Goal: Task Accomplishment & Management: Manage account settings

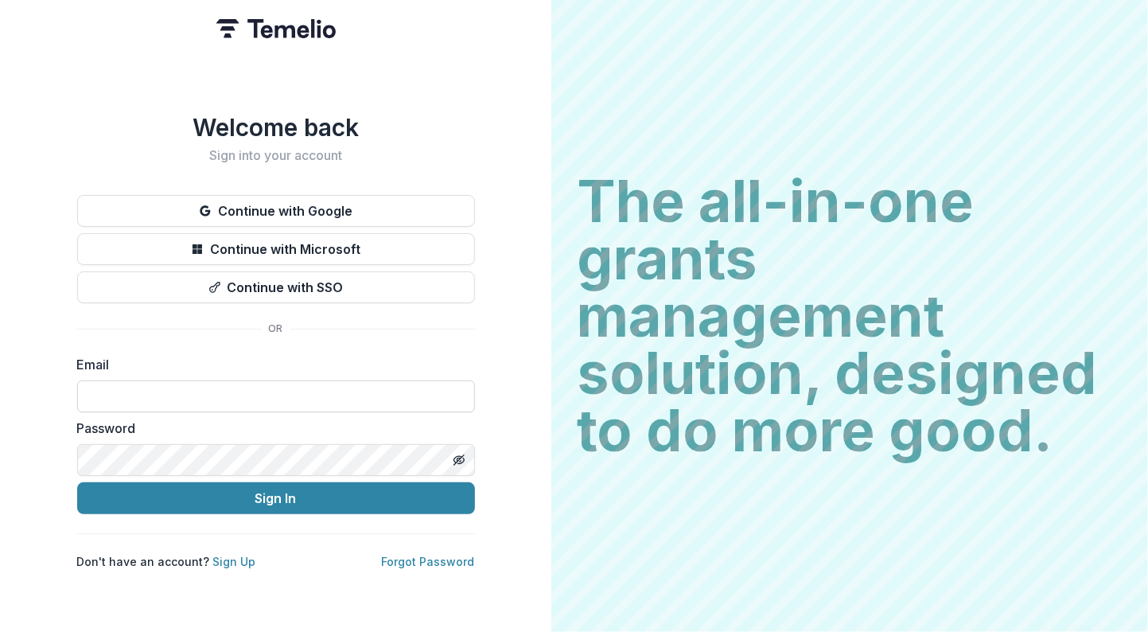
click at [288, 389] on input at bounding box center [276, 396] width 398 height 32
type input "**********"
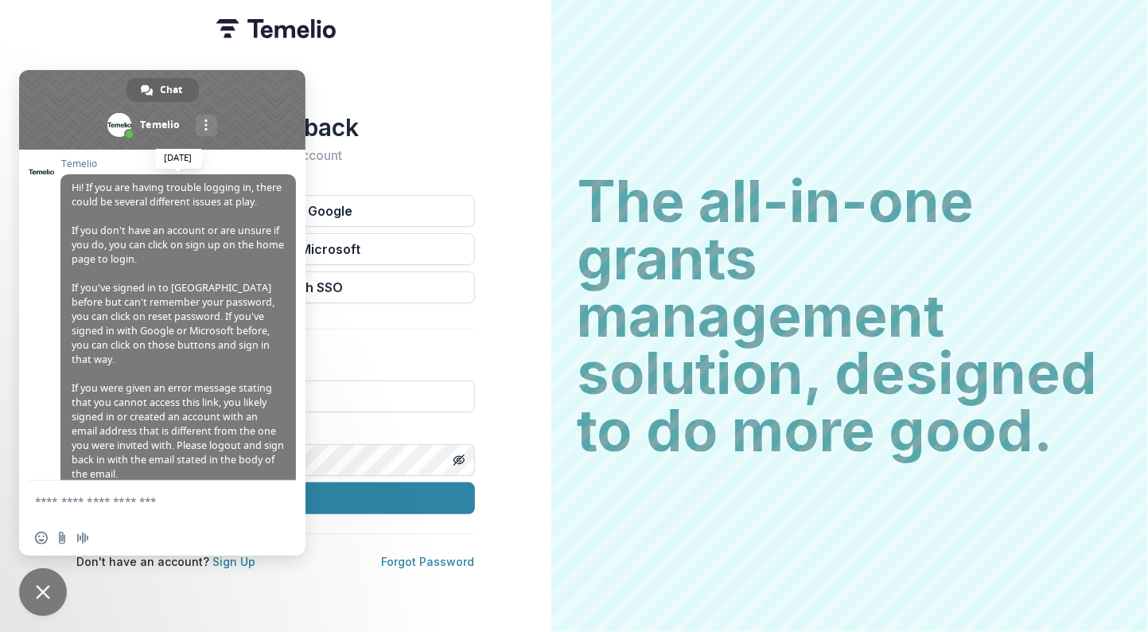
scroll to position [258, 0]
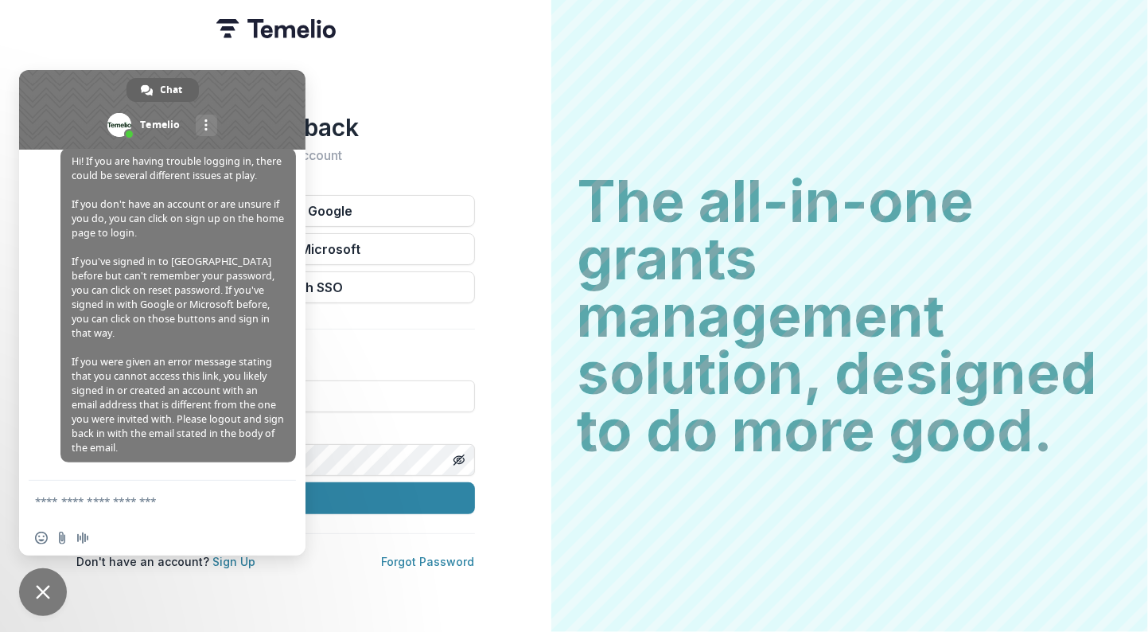
click at [253, 88] on span at bounding box center [162, 110] width 286 height 80
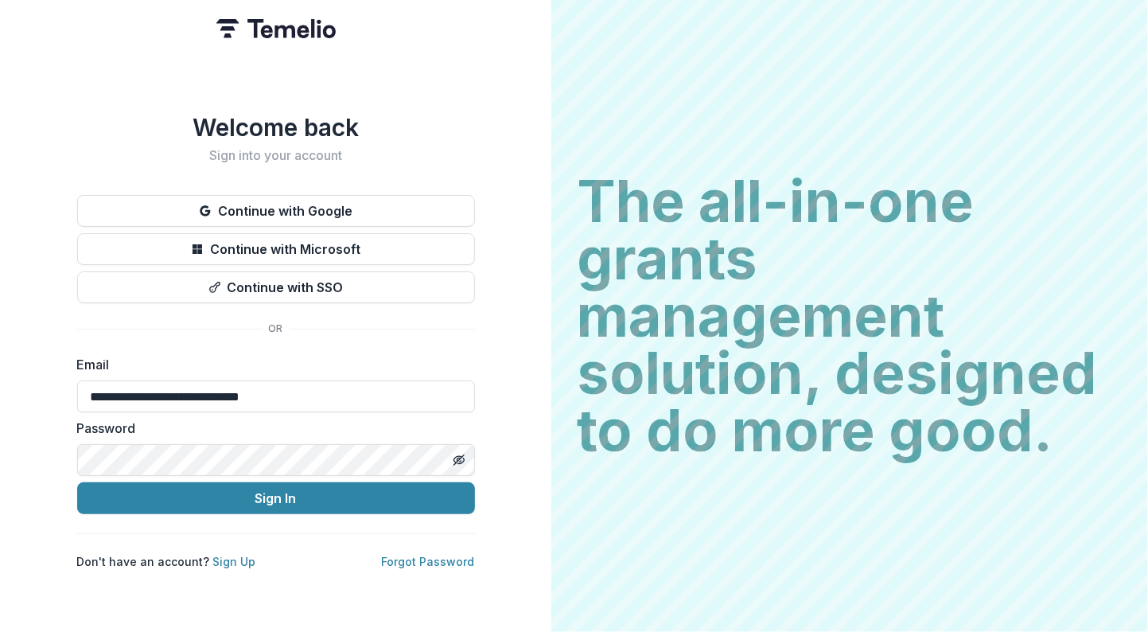
click at [77, 482] on button "Sign In" at bounding box center [276, 498] width 398 height 32
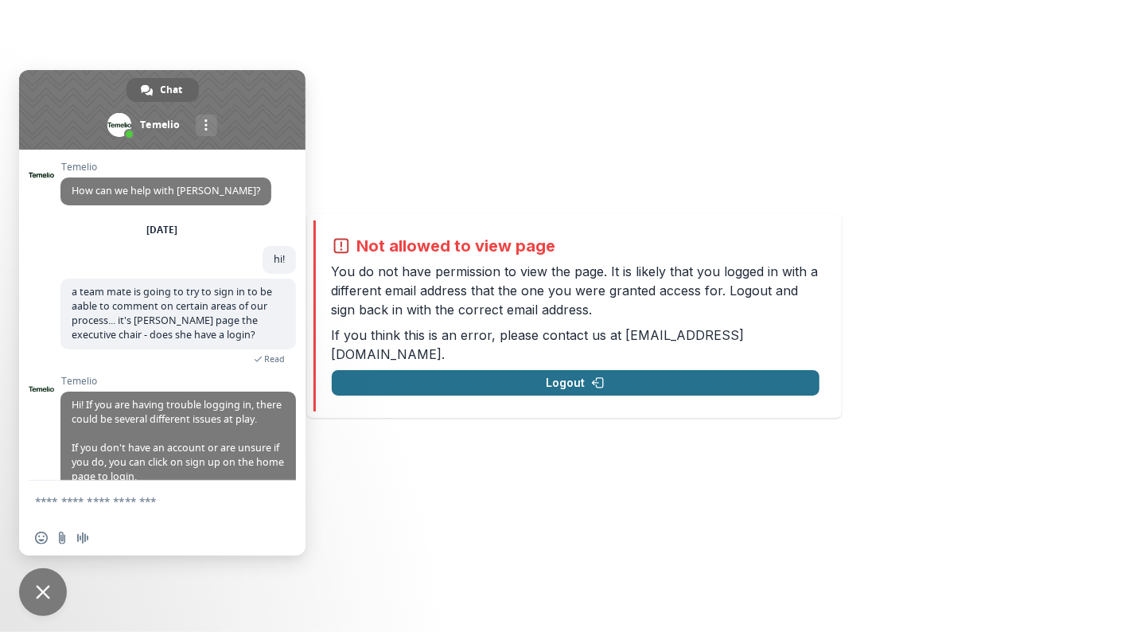
click at [582, 370] on button "Logout" at bounding box center [576, 382] width 488 height 25
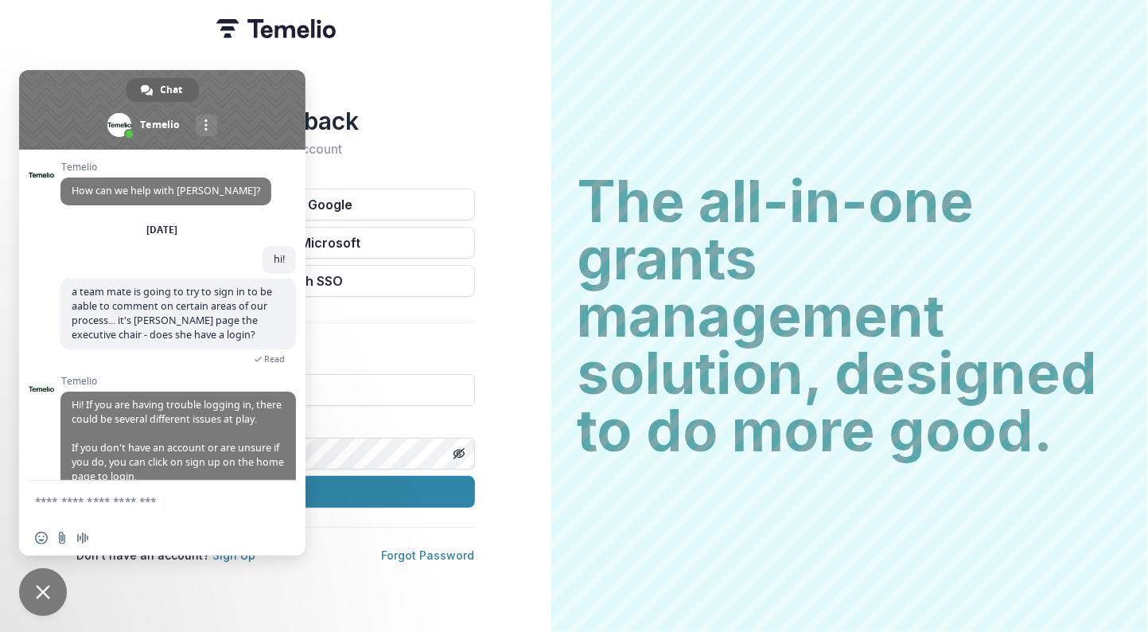
click at [231, 88] on span at bounding box center [162, 110] width 286 height 80
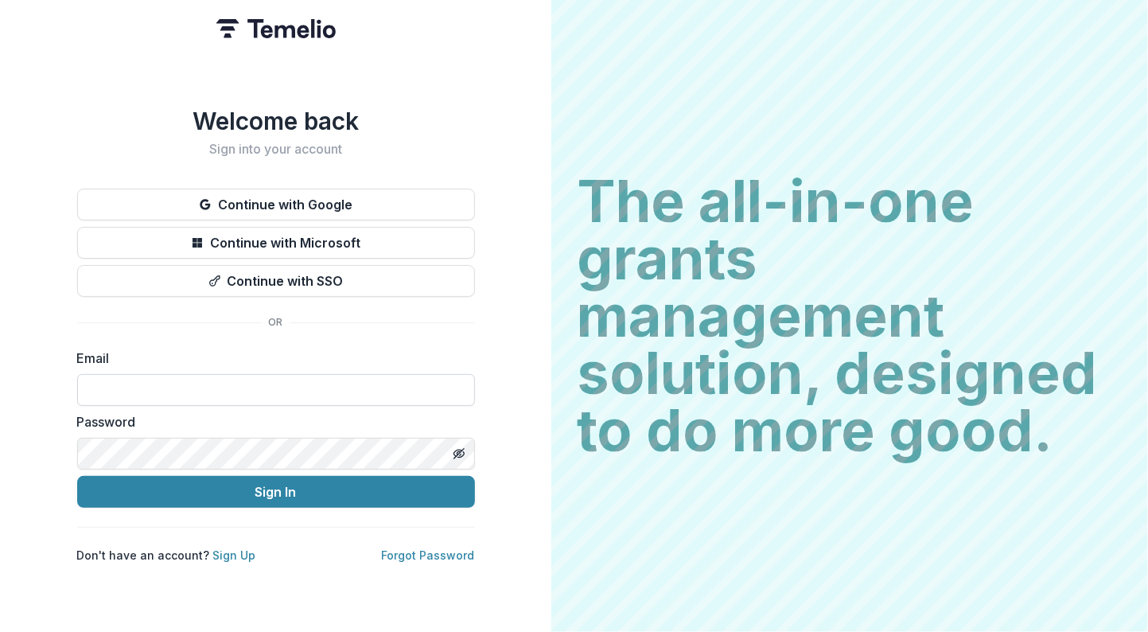
click at [142, 392] on input at bounding box center [276, 390] width 398 height 32
type input "**********"
click at [77, 476] on button "Sign In" at bounding box center [276, 492] width 398 height 32
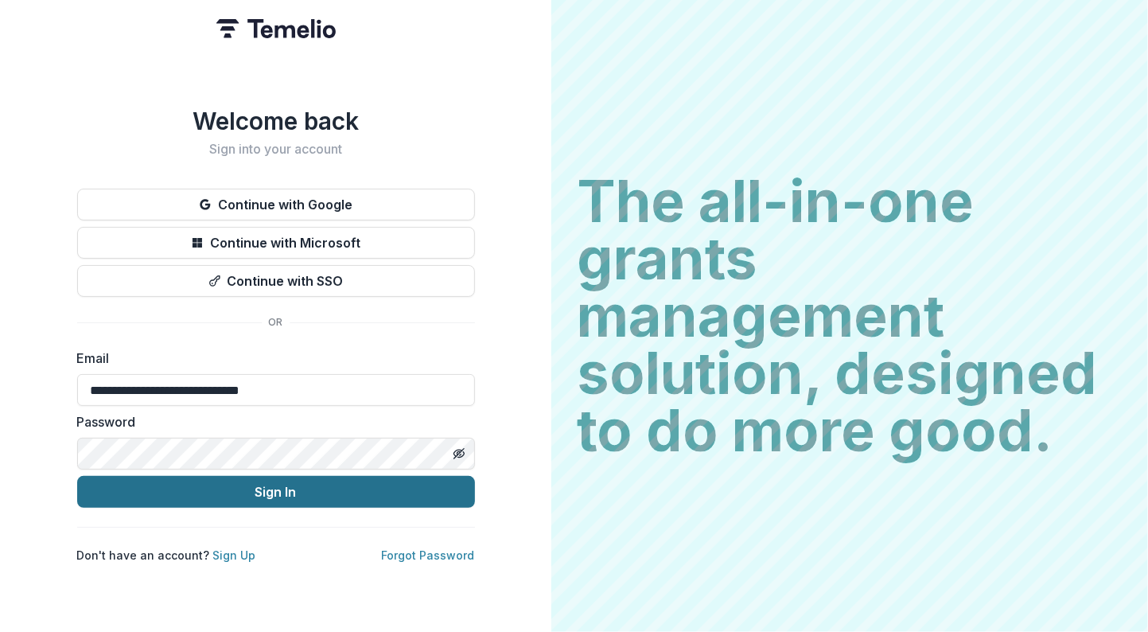
click at [216, 496] on button "Sign In" at bounding box center [276, 492] width 398 height 32
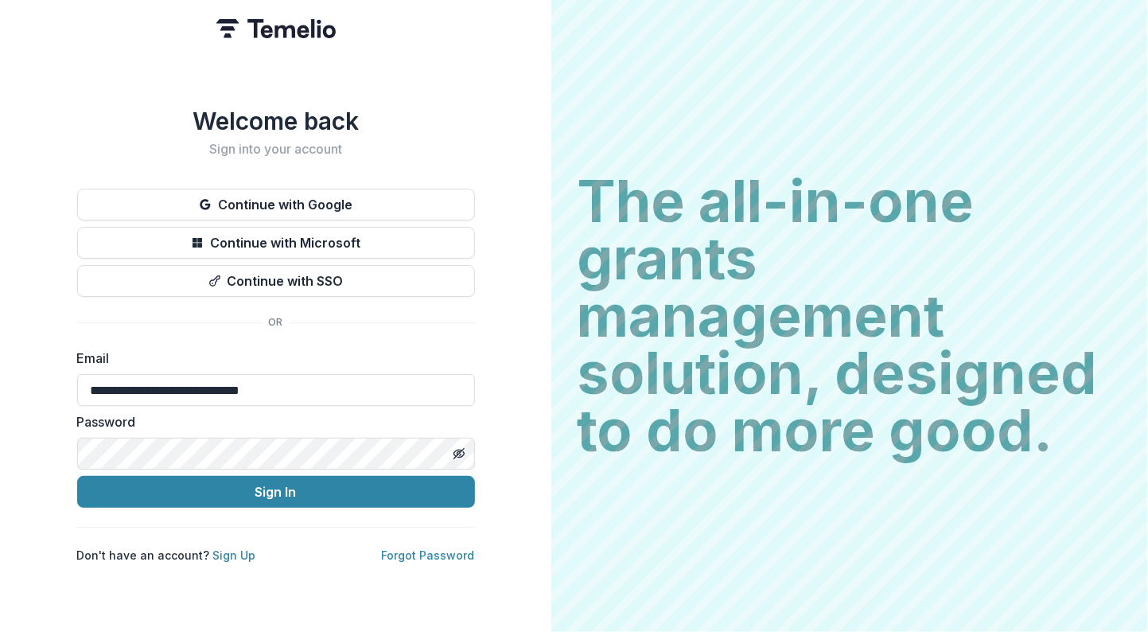
click at [30, 467] on div "**********" at bounding box center [275, 316] width 551 height 632
click at [77, 476] on button "Sign In" at bounding box center [276, 492] width 398 height 32
click at [347, 394] on input "**********" at bounding box center [276, 390] width 398 height 32
click at [0, 445] on html "**********" at bounding box center [574, 316] width 1148 height 632
click at [77, 476] on button "Sign In" at bounding box center [276, 492] width 398 height 32
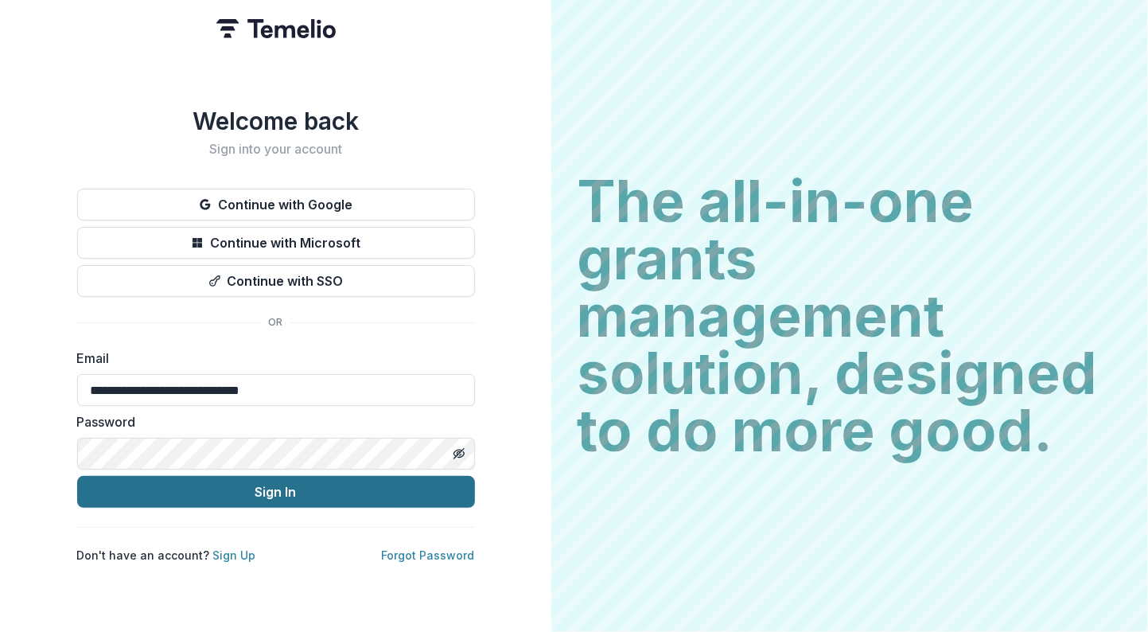
click at [312, 491] on button "Sign In" at bounding box center [276, 492] width 398 height 32
click at [253, 485] on button "Sign In" at bounding box center [276, 492] width 398 height 32
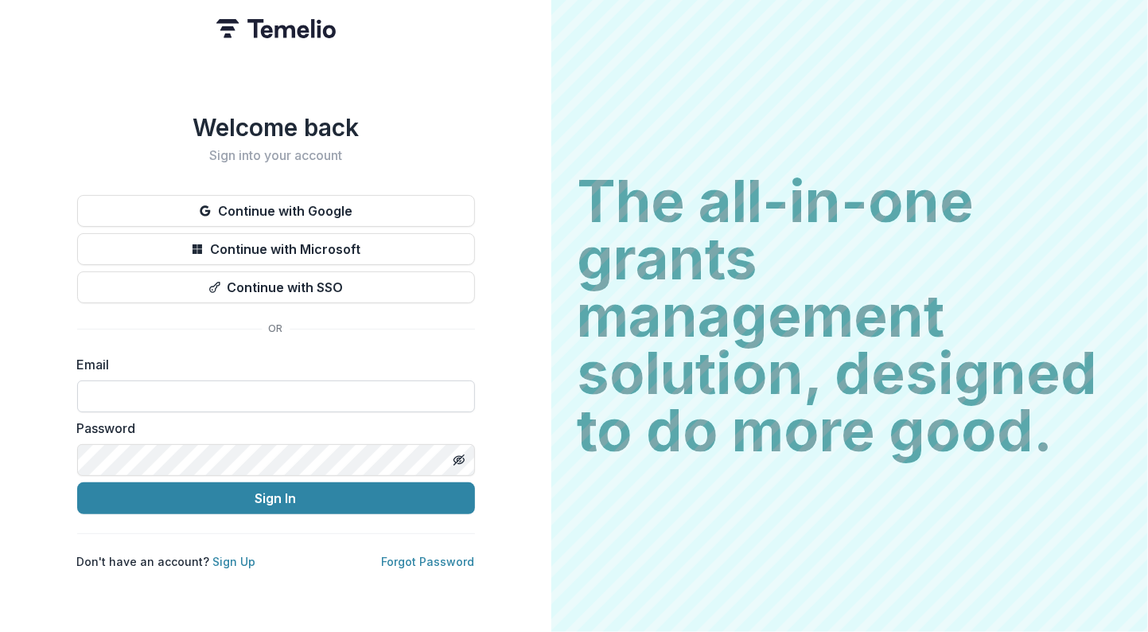
type input "**********"
click at [77, 482] on button "Sign In" at bounding box center [276, 498] width 398 height 32
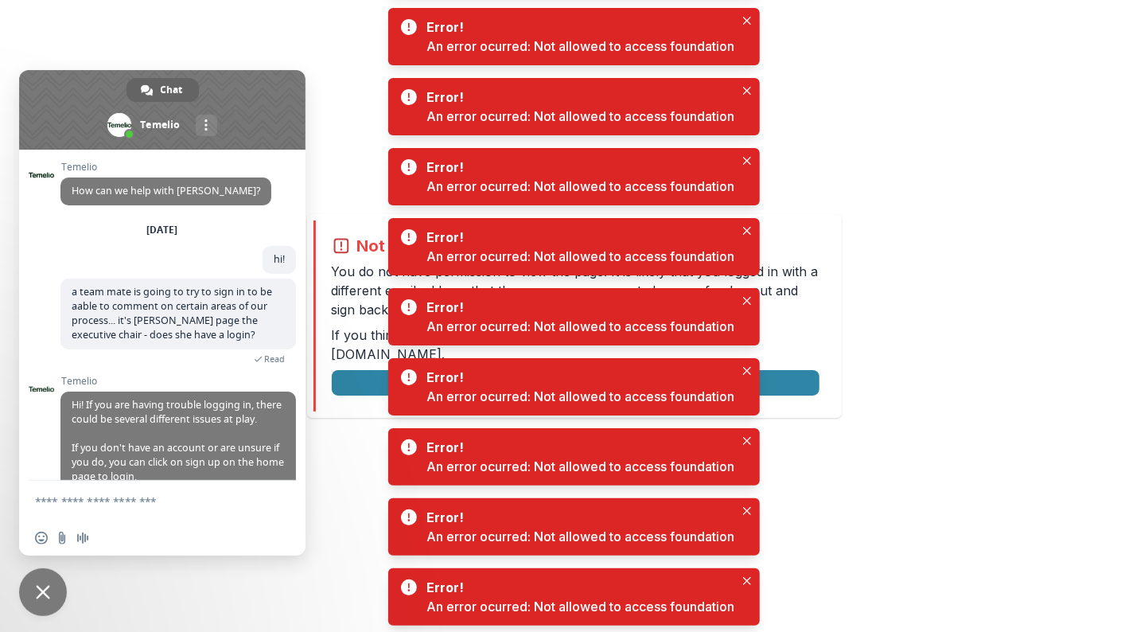
scroll to position [258, 0]
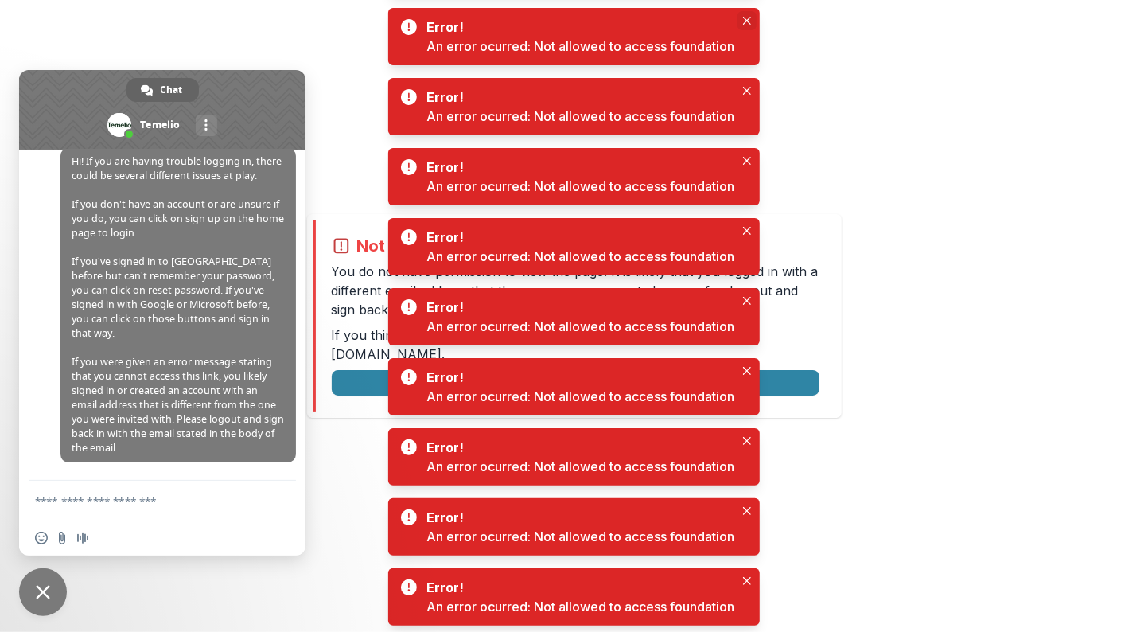
click at [748, 21] on icon "Close" at bounding box center [747, 21] width 8 height 8
click at [747, 91] on icon "Close" at bounding box center [747, 91] width 8 height 8
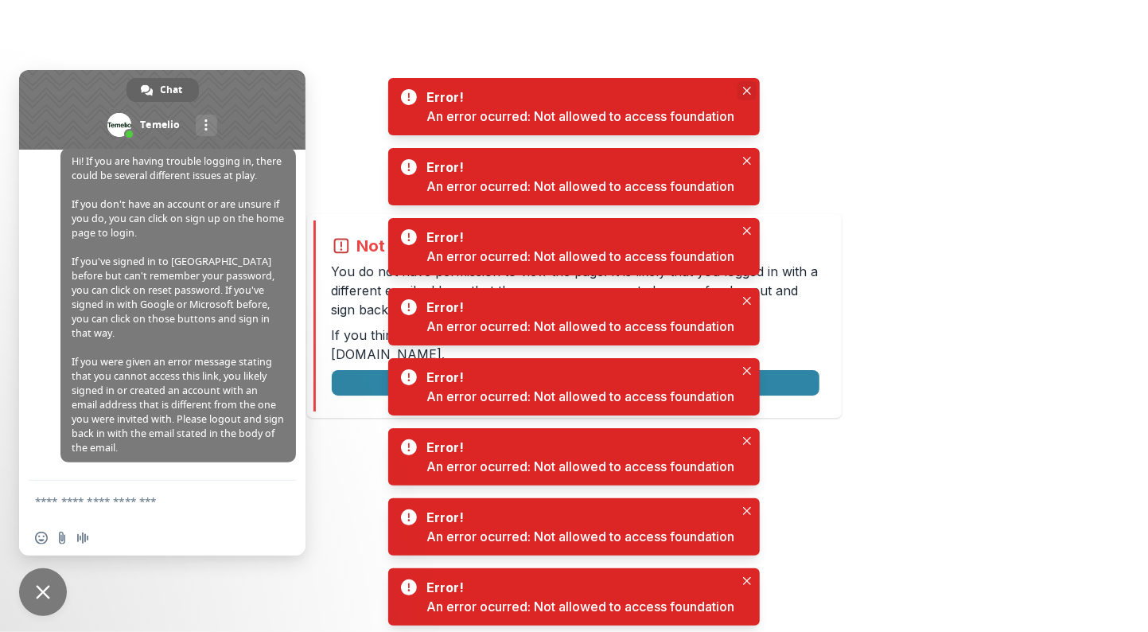
click at [747, 91] on icon "Close" at bounding box center [747, 91] width 8 height 8
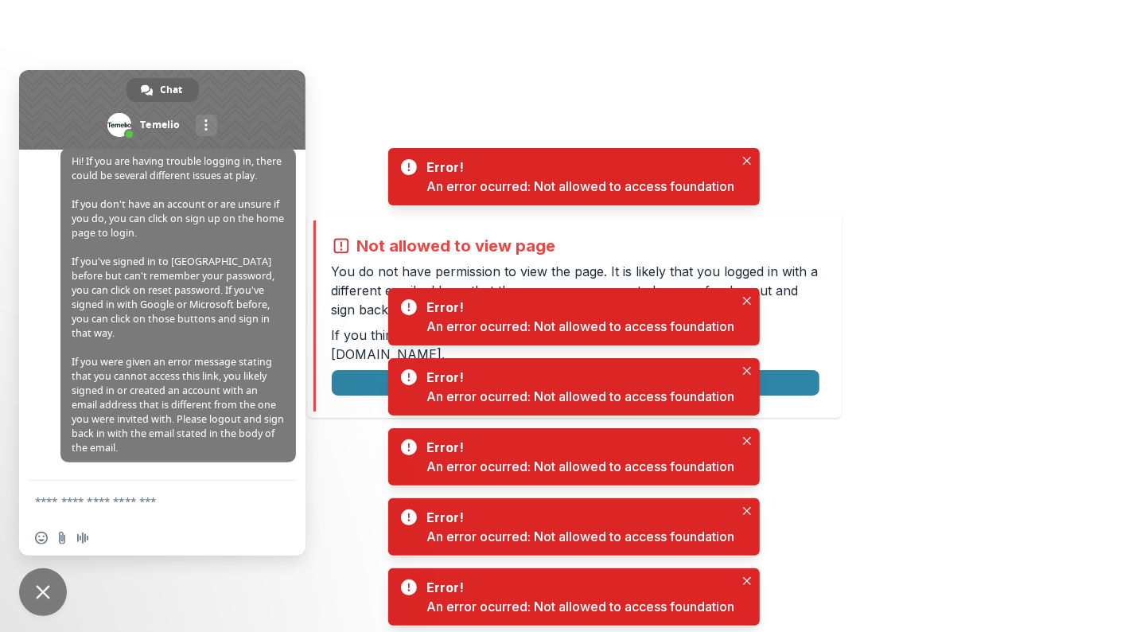
click at [746, 149] on div "Error! An error ocurred: Not allowed to access foundation" at bounding box center [573, 176] width 371 height 57
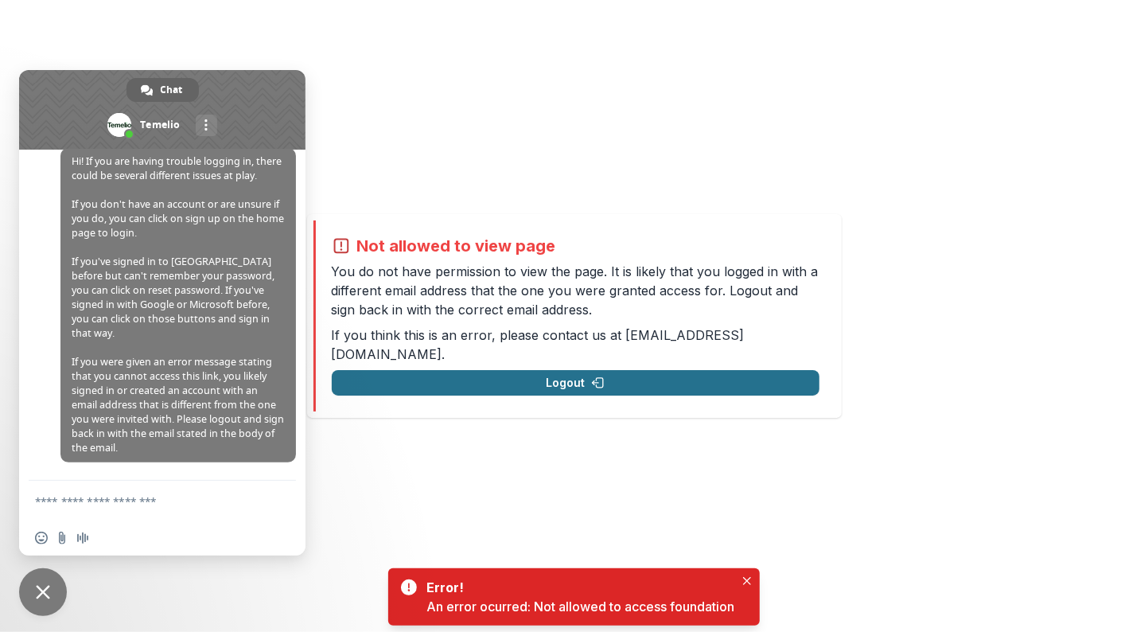
click at [606, 370] on button "Logout" at bounding box center [576, 382] width 488 height 25
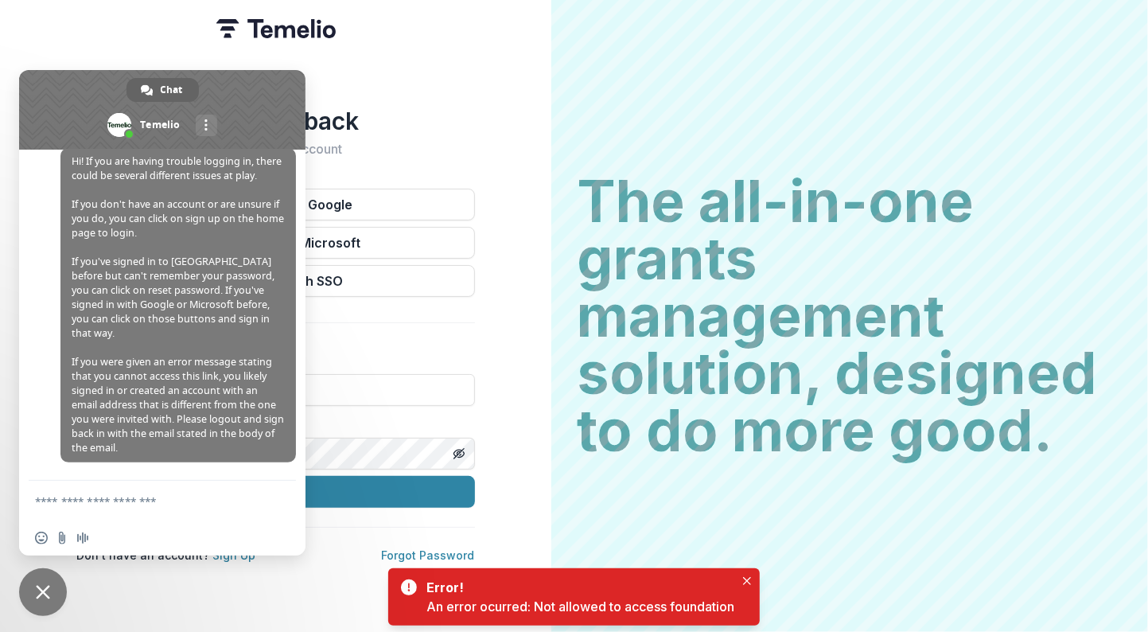
click at [258, 80] on span at bounding box center [162, 110] width 286 height 80
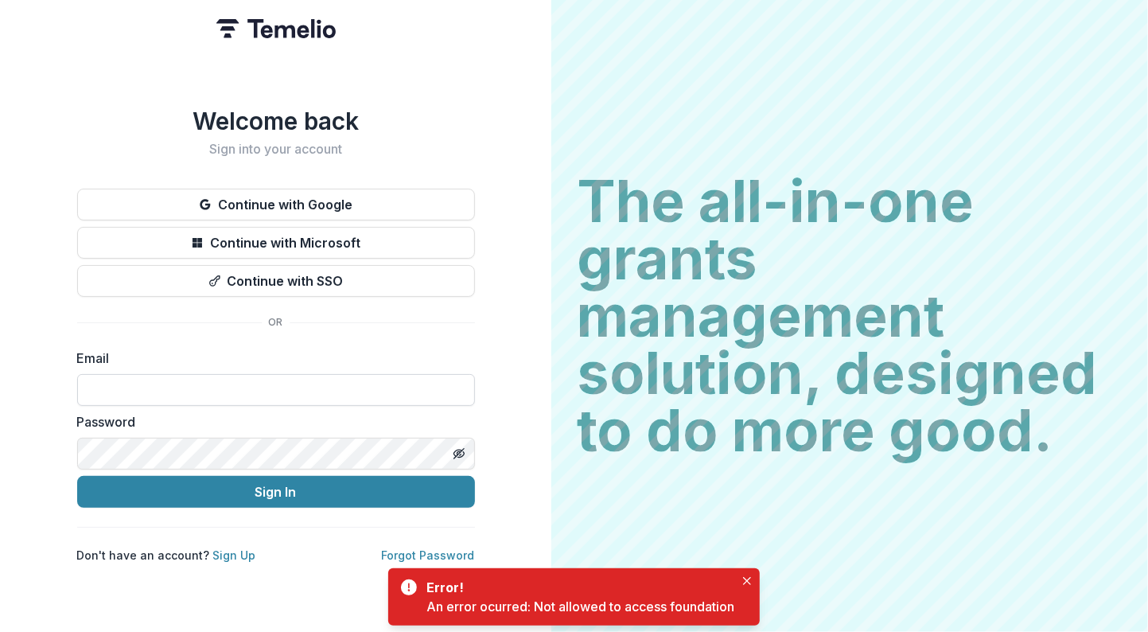
click at [232, 400] on input at bounding box center [276, 390] width 398 height 32
type input "**********"
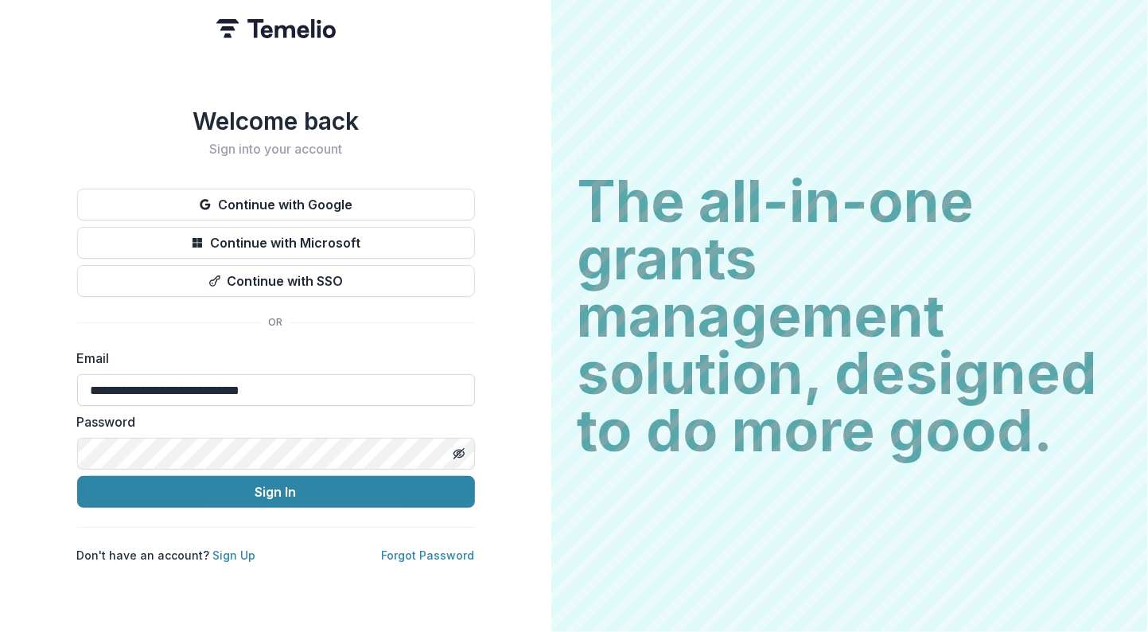
click at [77, 476] on button "Sign In" at bounding box center [276, 492] width 398 height 32
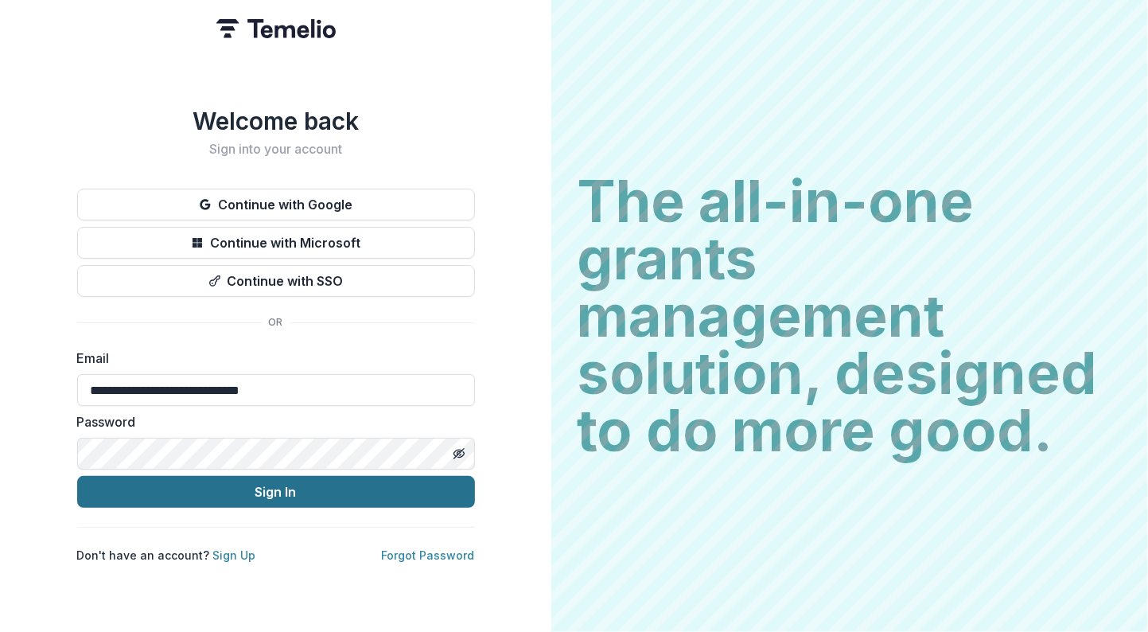
click at [258, 494] on button "Sign In" at bounding box center [276, 492] width 398 height 32
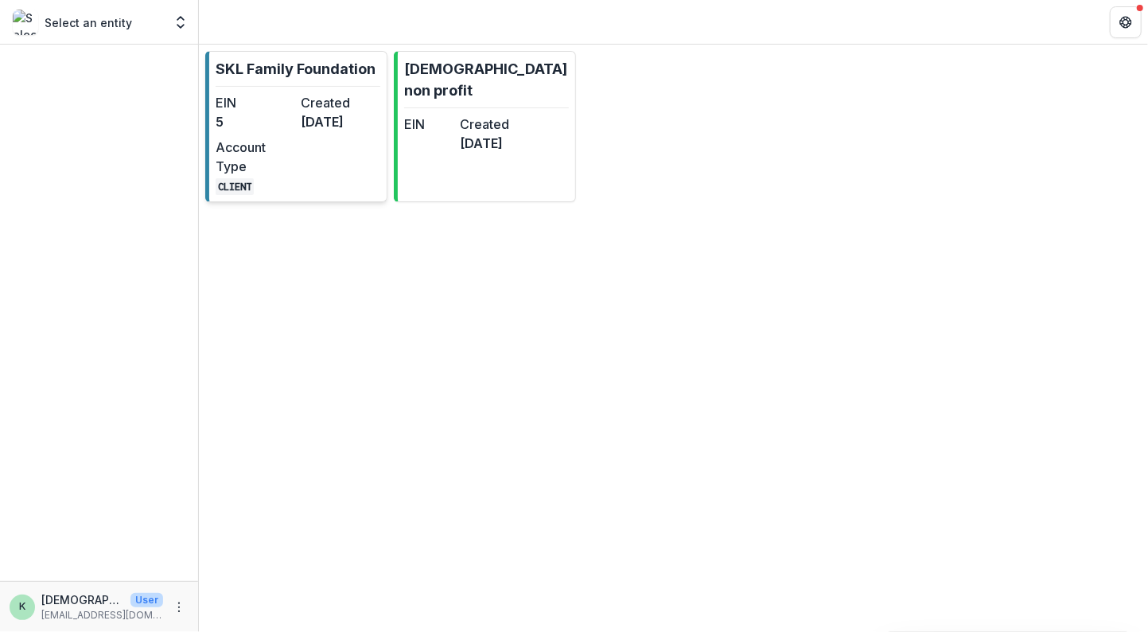
click at [282, 87] on link "SKL Family Foundation EIN 5 Created 3 months ago Account Type CLIENT" at bounding box center [296, 126] width 182 height 151
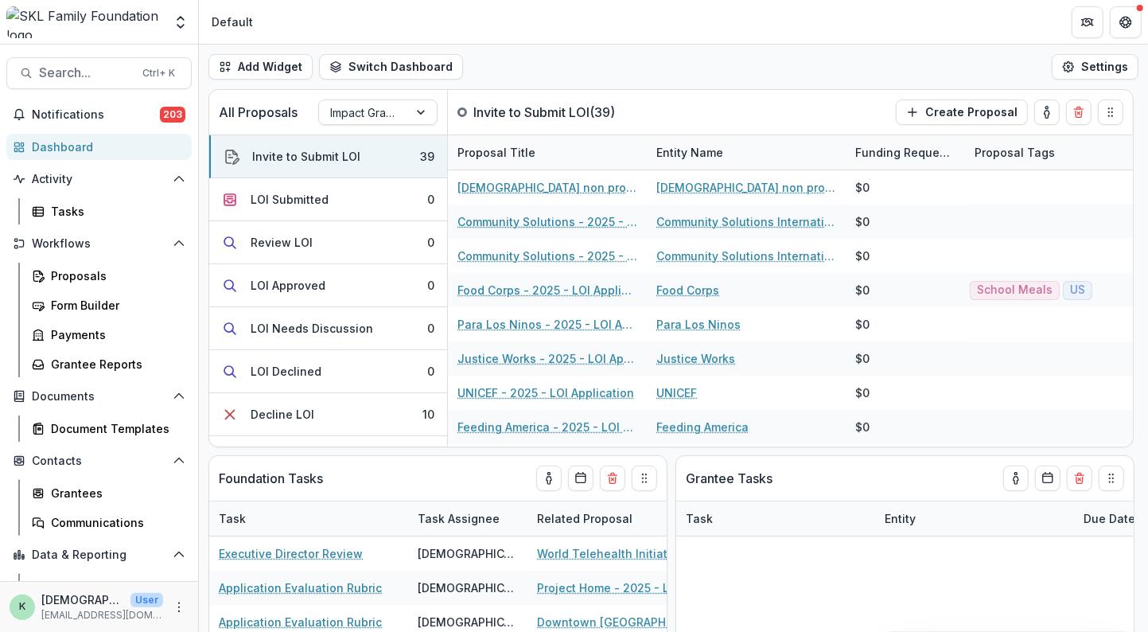
click at [106, 608] on p "[EMAIL_ADDRESS][DOMAIN_NAME]" at bounding box center [102, 615] width 122 height 14
click at [1128, 28] on button "Get Help" at bounding box center [1126, 22] width 32 height 32
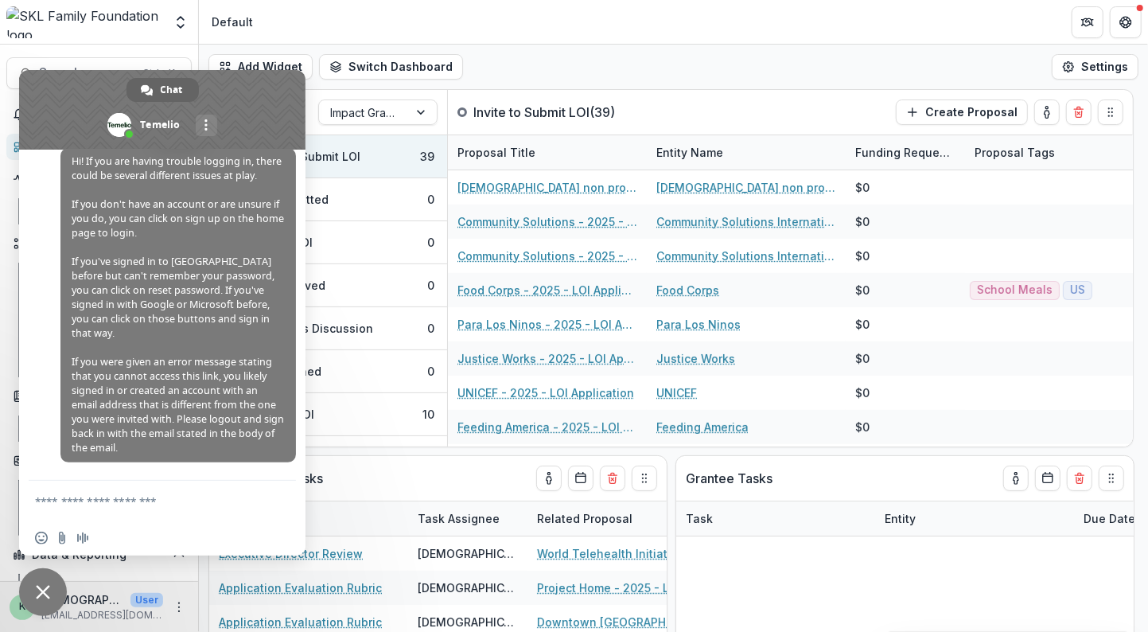
scroll to position [258, 0]
click at [234, 87] on span at bounding box center [162, 110] width 286 height 80
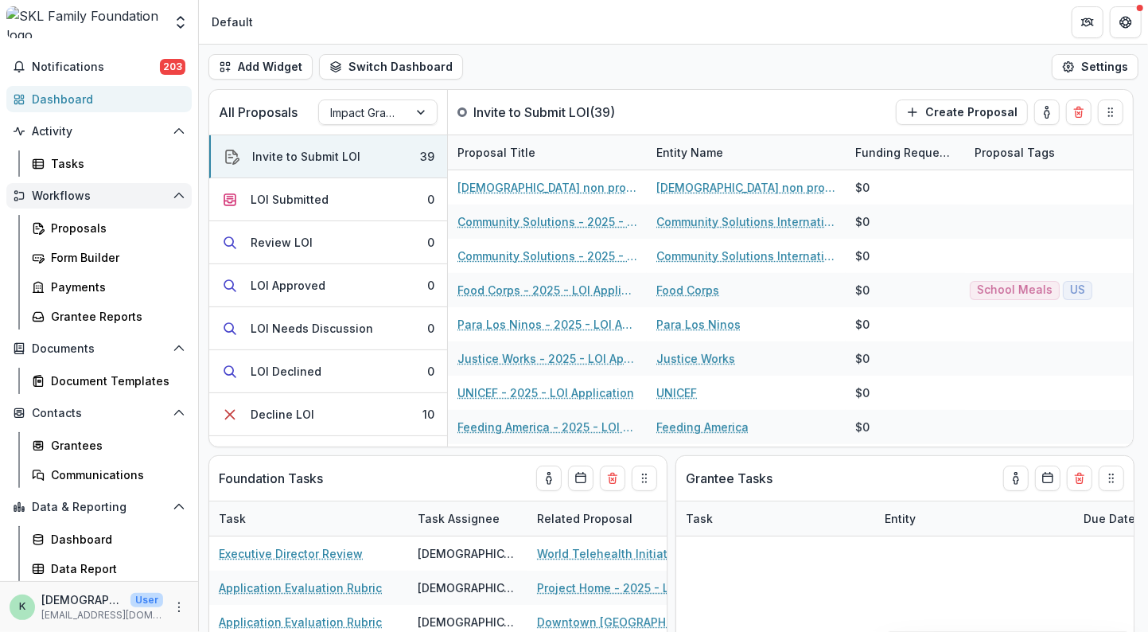
scroll to position [0, 0]
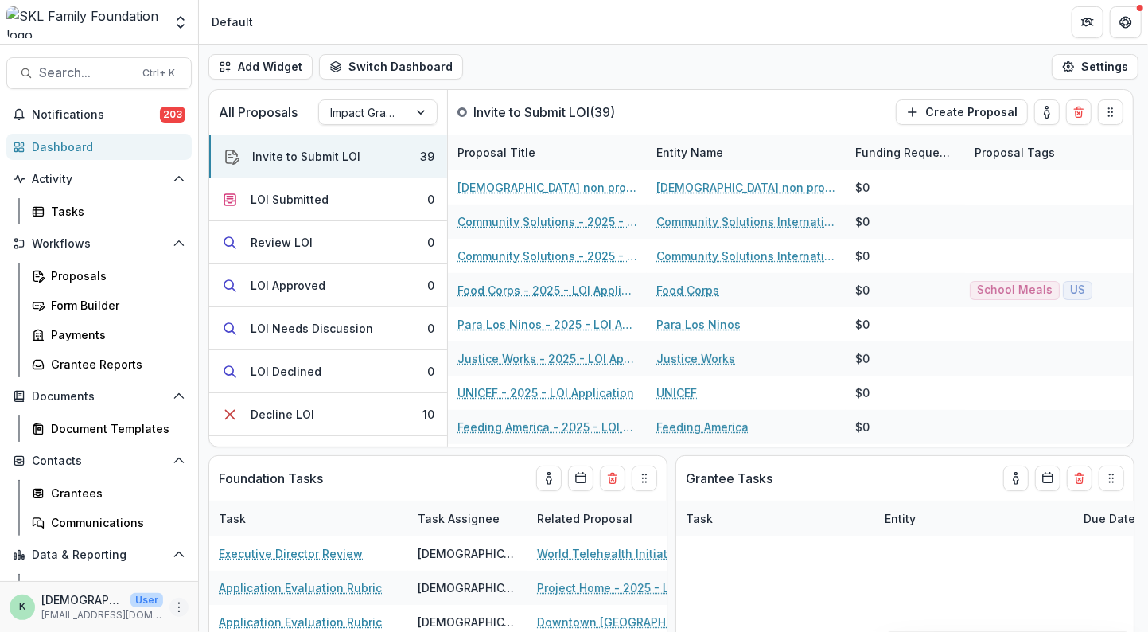
click at [174, 604] on icon "More" at bounding box center [179, 606] width 13 height 13
click at [81, 19] on img at bounding box center [84, 22] width 157 height 32
click at [282, 191] on div "LOI Submitted" at bounding box center [290, 199] width 78 height 17
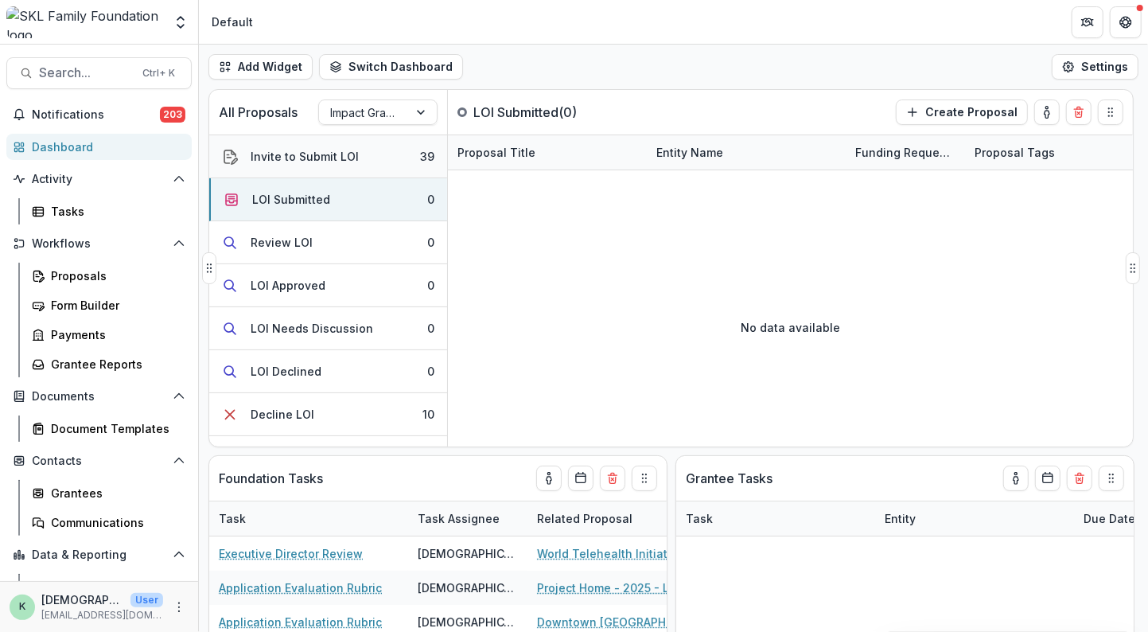
click at [275, 161] on div "Invite to Submit LOI" at bounding box center [305, 156] width 108 height 17
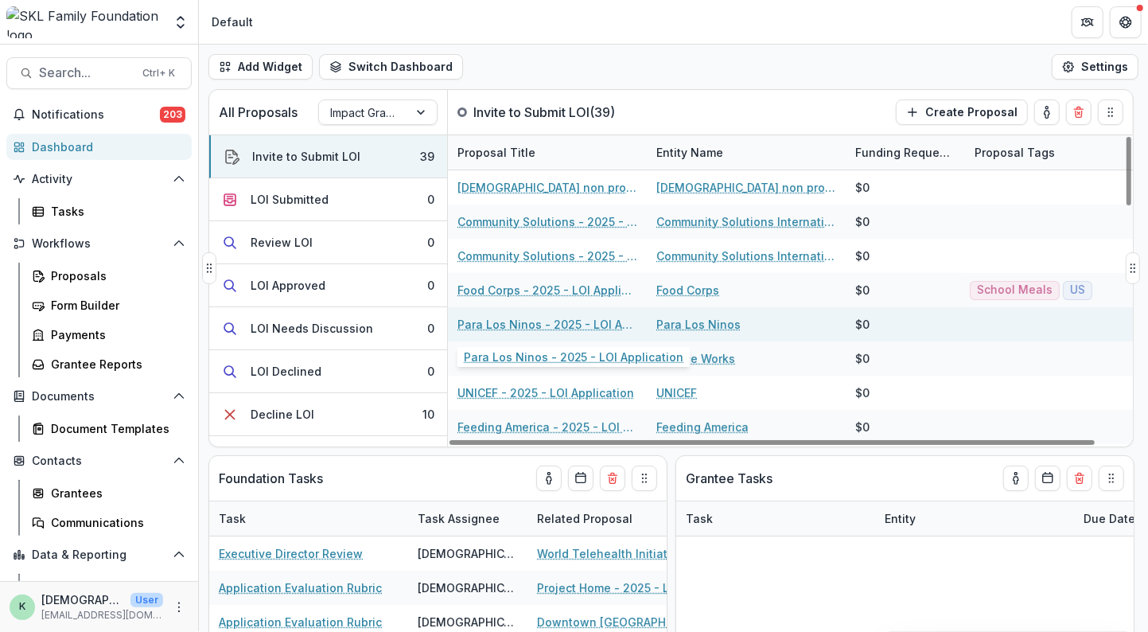
click at [516, 327] on link "Para Los Ninos - 2025 - LOI Application" at bounding box center [547, 324] width 180 height 17
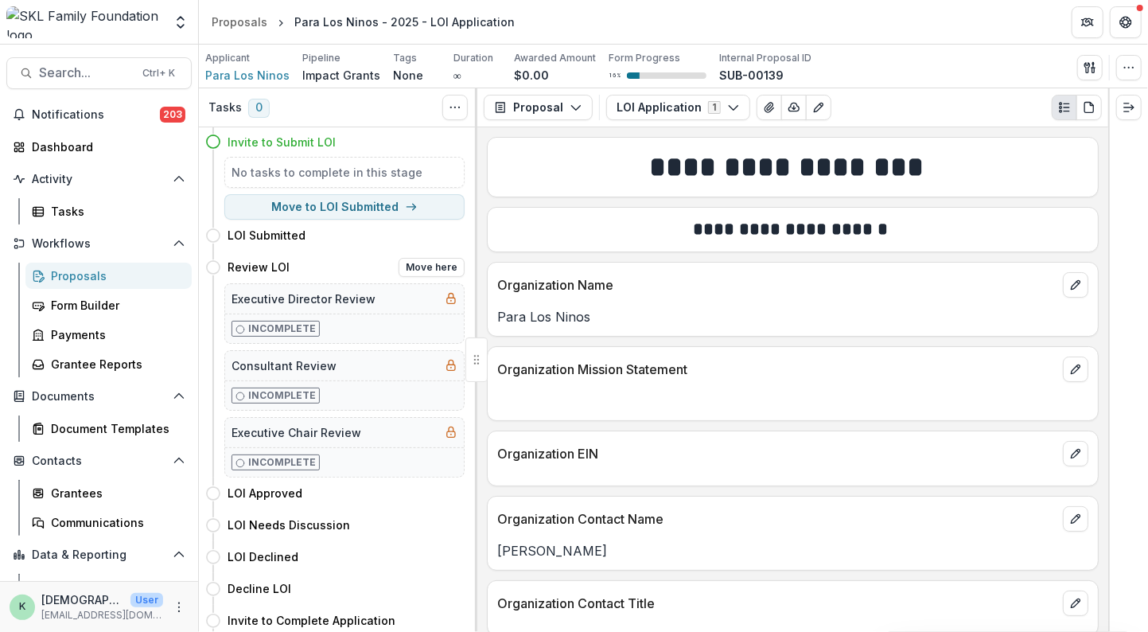
scroll to position [70, 0]
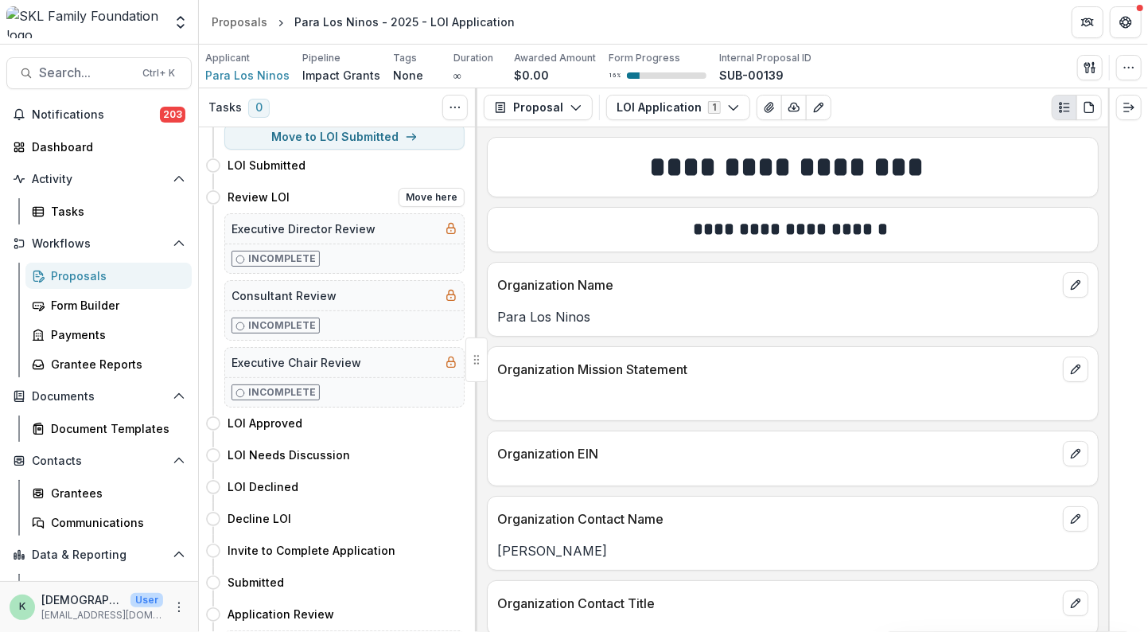
click at [272, 386] on p "Incomplete" at bounding box center [282, 392] width 68 height 14
click at [445, 359] on icon at bounding box center [451, 362] width 13 height 13
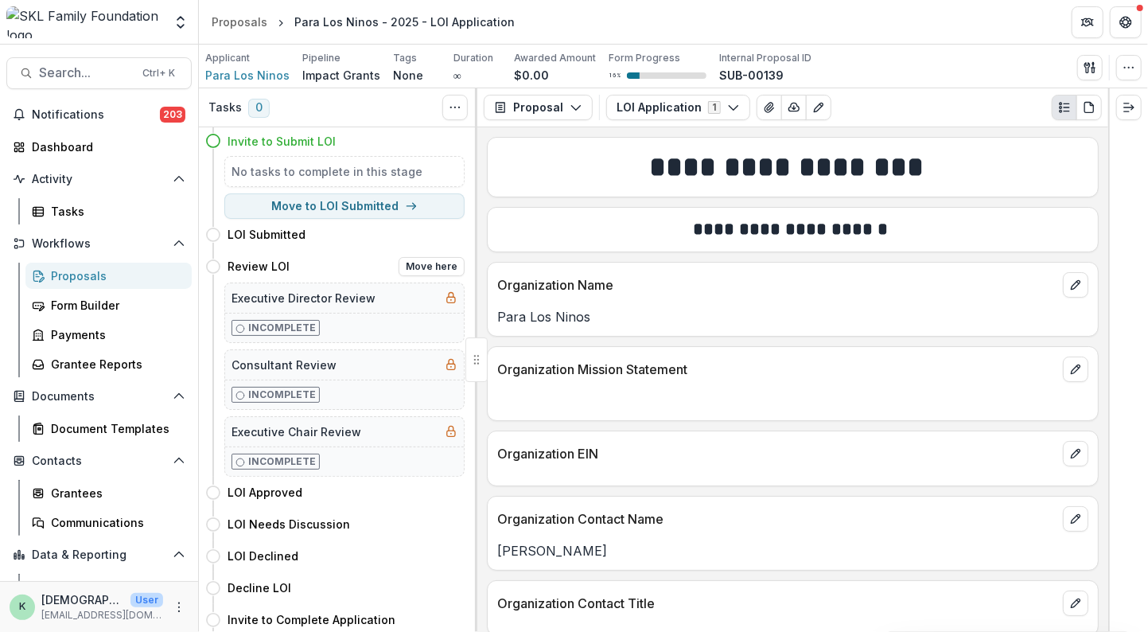
scroll to position [0, 0]
click at [315, 201] on button "Move to LOI Submitted" at bounding box center [344, 206] width 240 height 25
select select "**********"
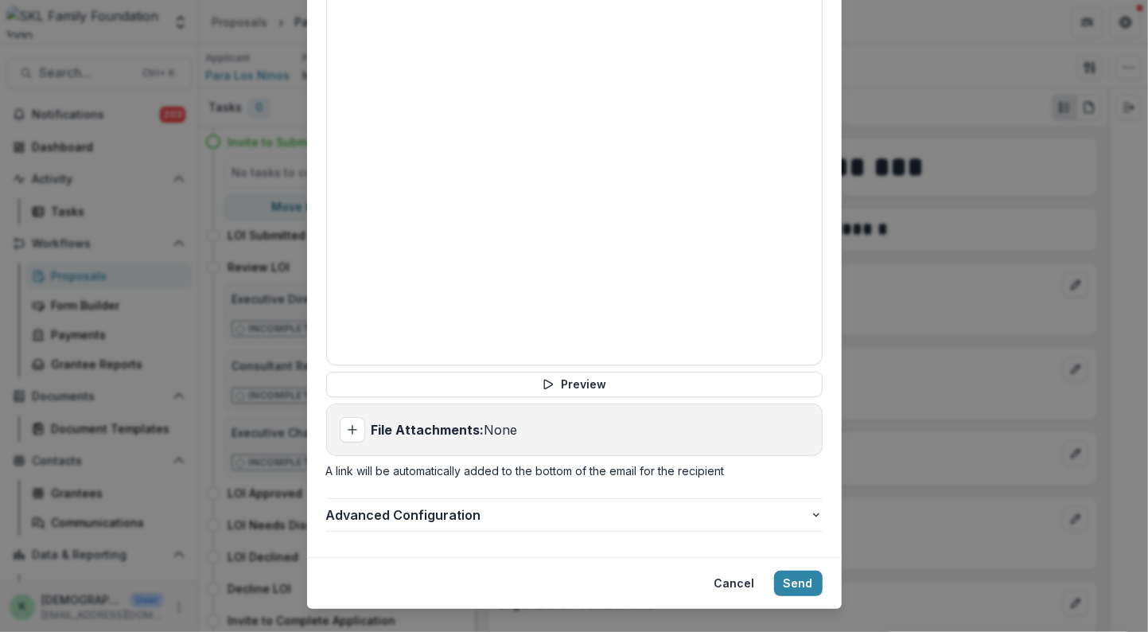
scroll to position [698, 0]
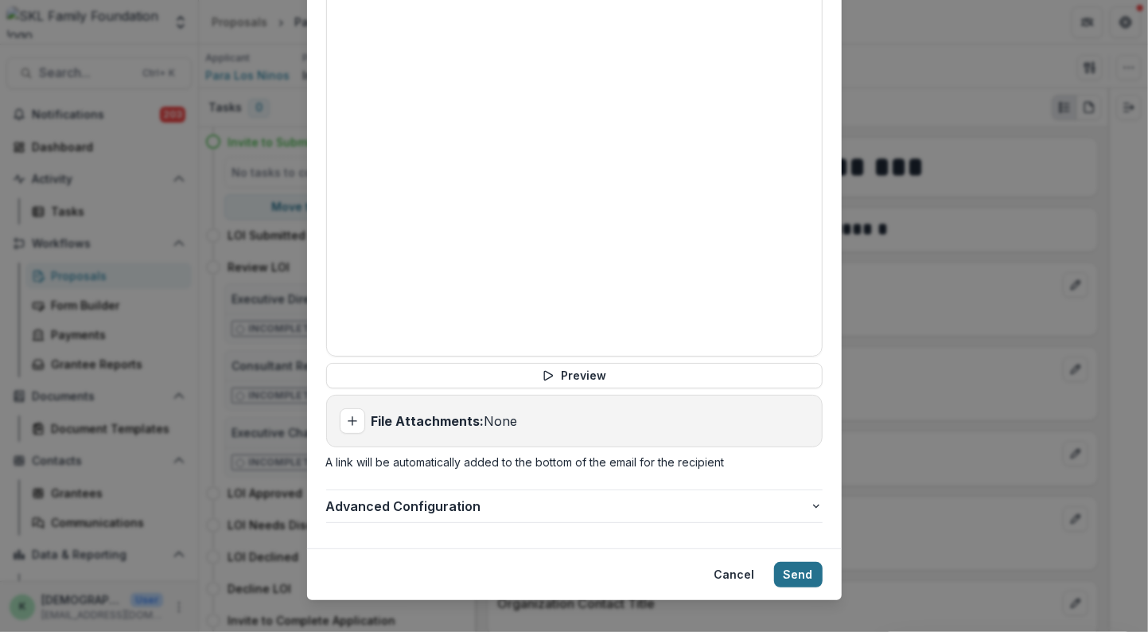
click at [791, 567] on footer "Cancel Send" at bounding box center [574, 574] width 534 height 52
click at [785, 562] on button "Send" at bounding box center [798, 574] width 49 height 25
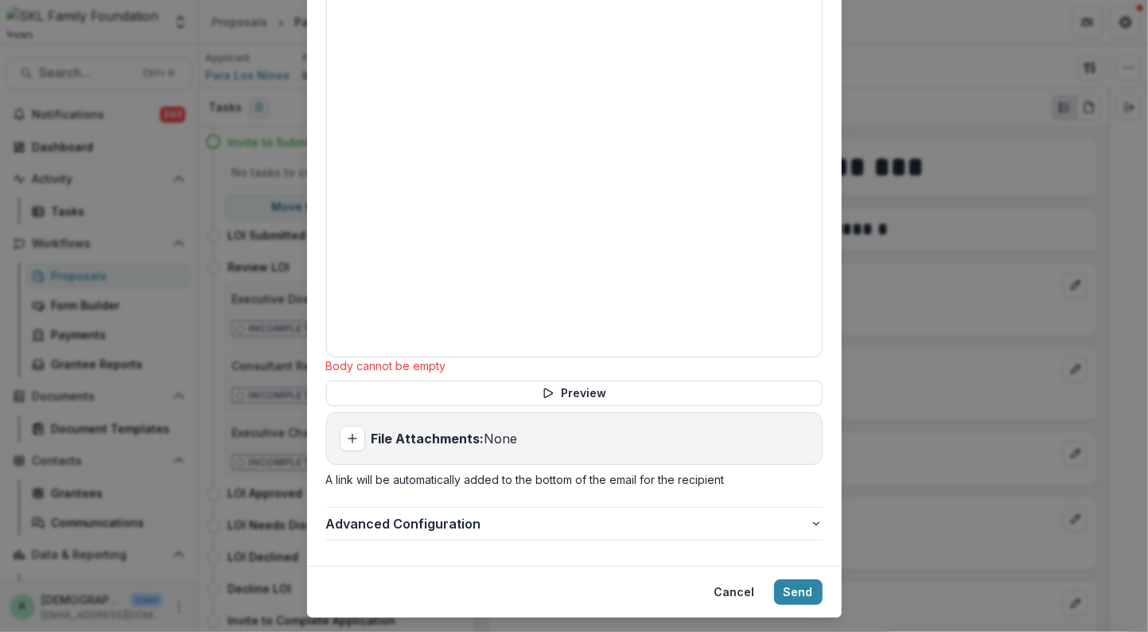
scroll to position [0, 0]
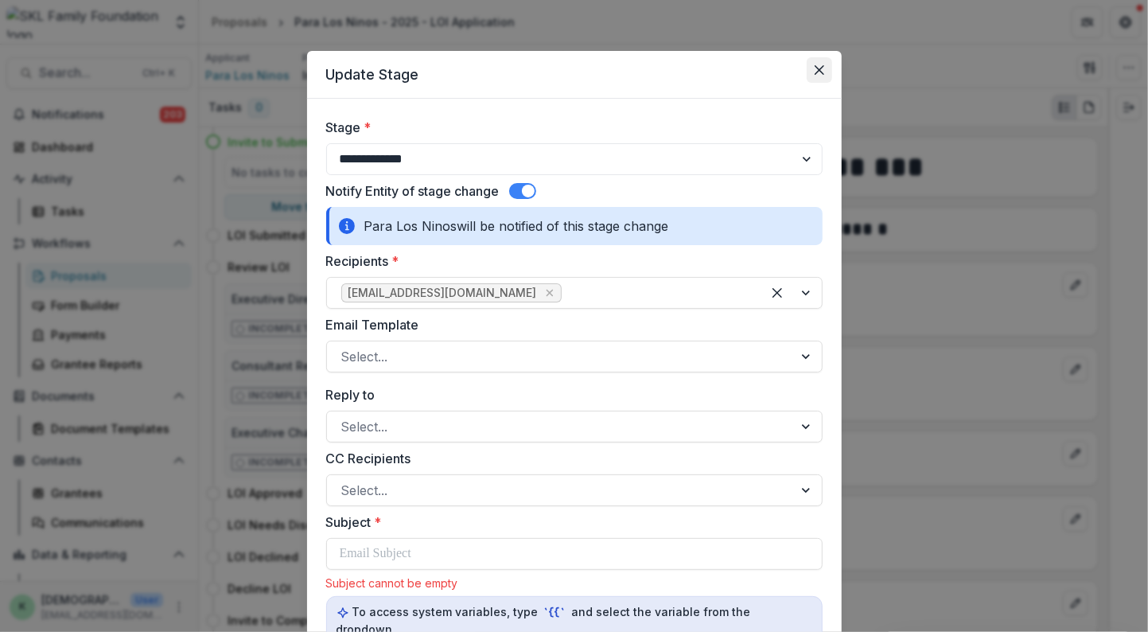
click at [808, 63] on button "Close" at bounding box center [818, 69] width 25 height 25
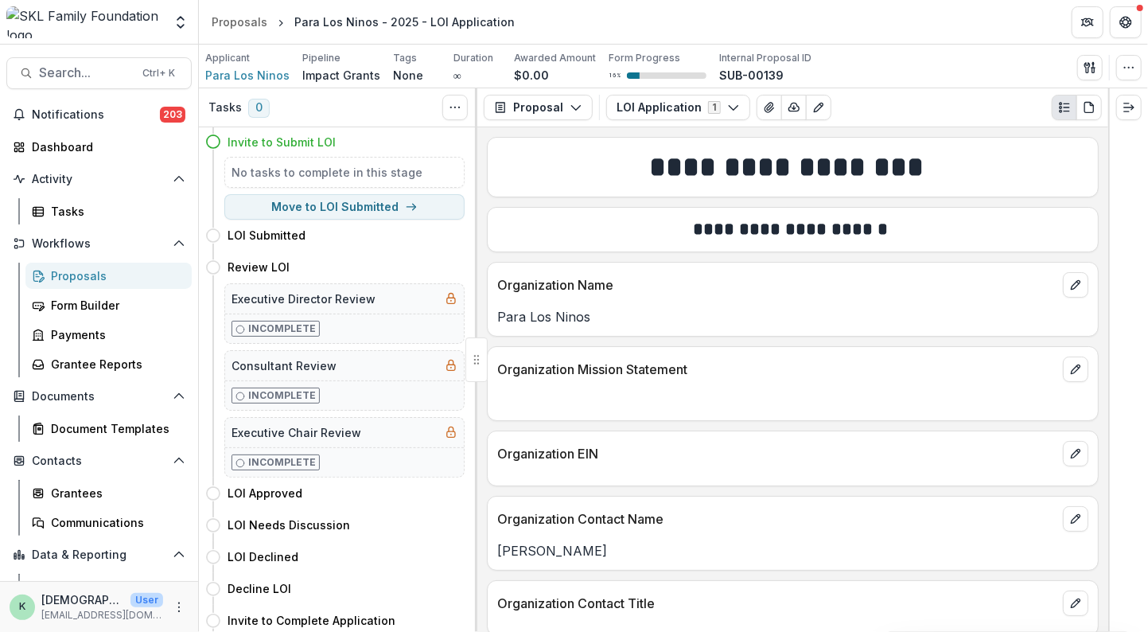
click at [91, 14] on img at bounding box center [84, 22] width 157 height 32
click at [175, 18] on icon "Open entity switcher" at bounding box center [181, 22] width 16 height 16
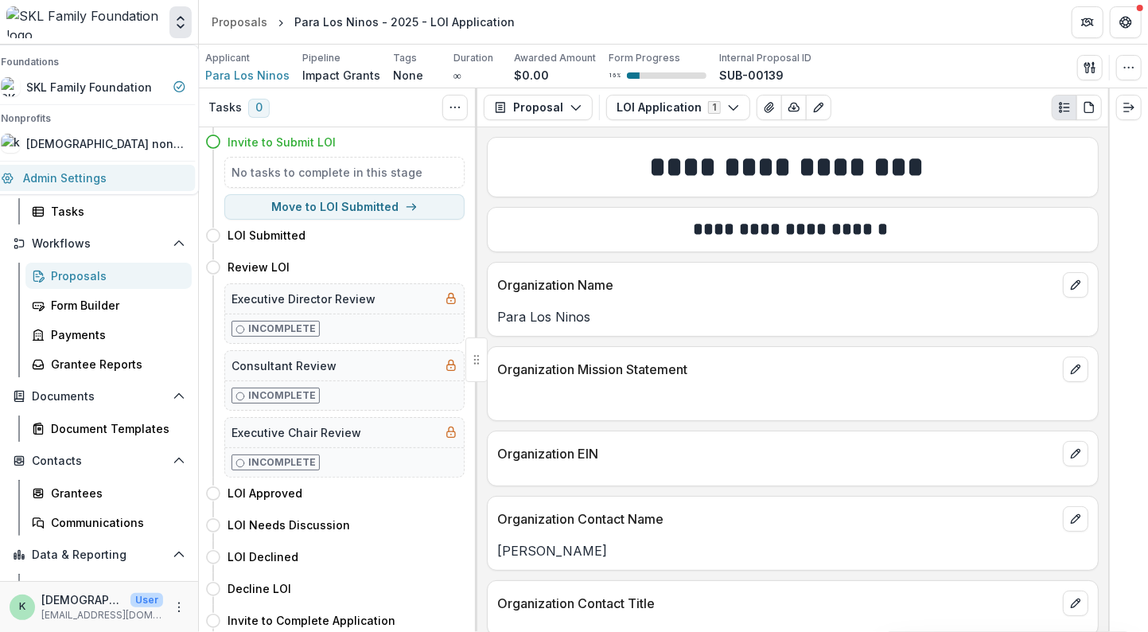
click at [70, 174] on link "Admin Settings" at bounding box center [93, 178] width 204 height 26
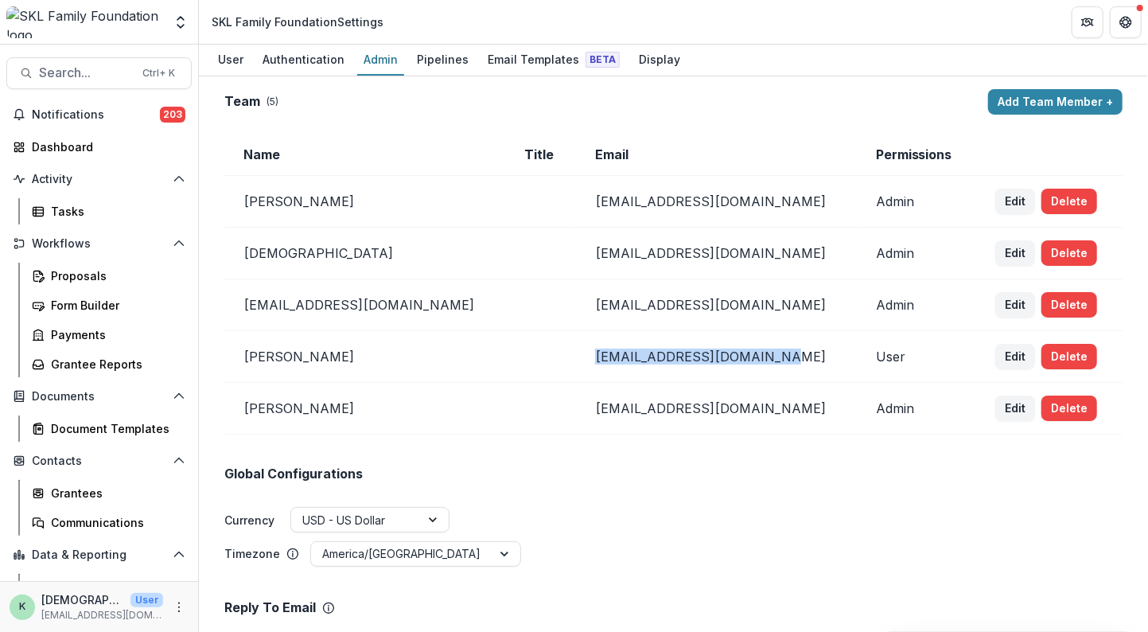
drag, startPoint x: 547, startPoint y: 356, endPoint x: 779, endPoint y: 362, distance: 232.3
click at [779, 362] on td "mpage@mpoweredcapital.com" at bounding box center [716, 357] width 281 height 52
click at [763, 354] on td "mpage@mpoweredcapital.com" at bounding box center [716, 357] width 281 height 52
click at [997, 356] on button "Edit" at bounding box center [1015, 356] width 40 height 25
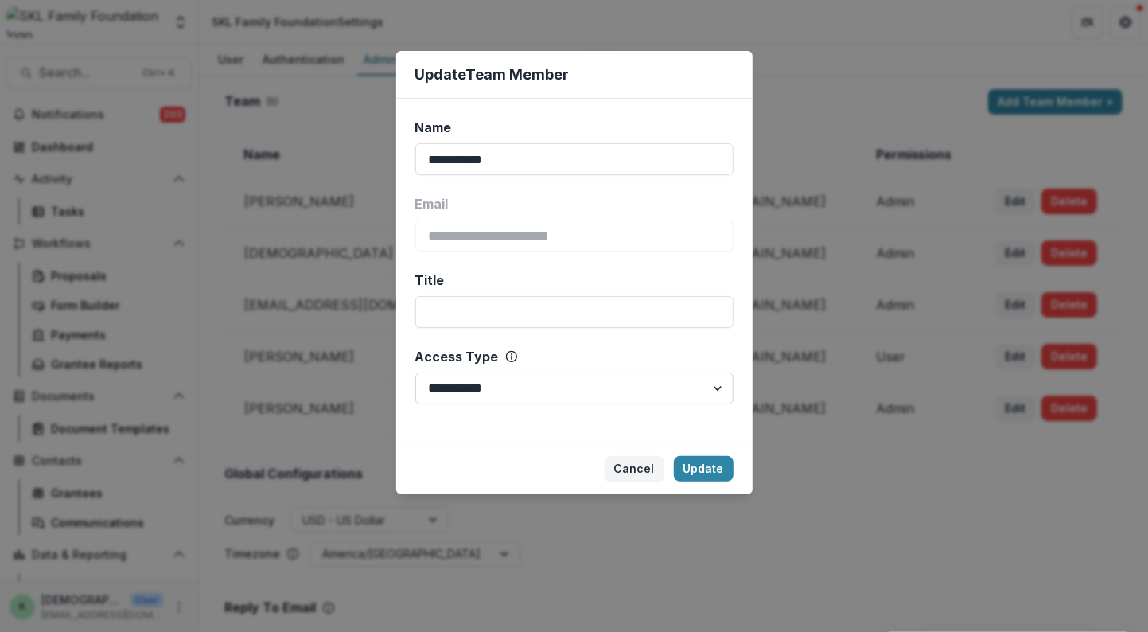
click at [594, 392] on select "**********" at bounding box center [574, 388] width 318 height 32
click at [639, 470] on button "Cancel" at bounding box center [634, 468] width 60 height 25
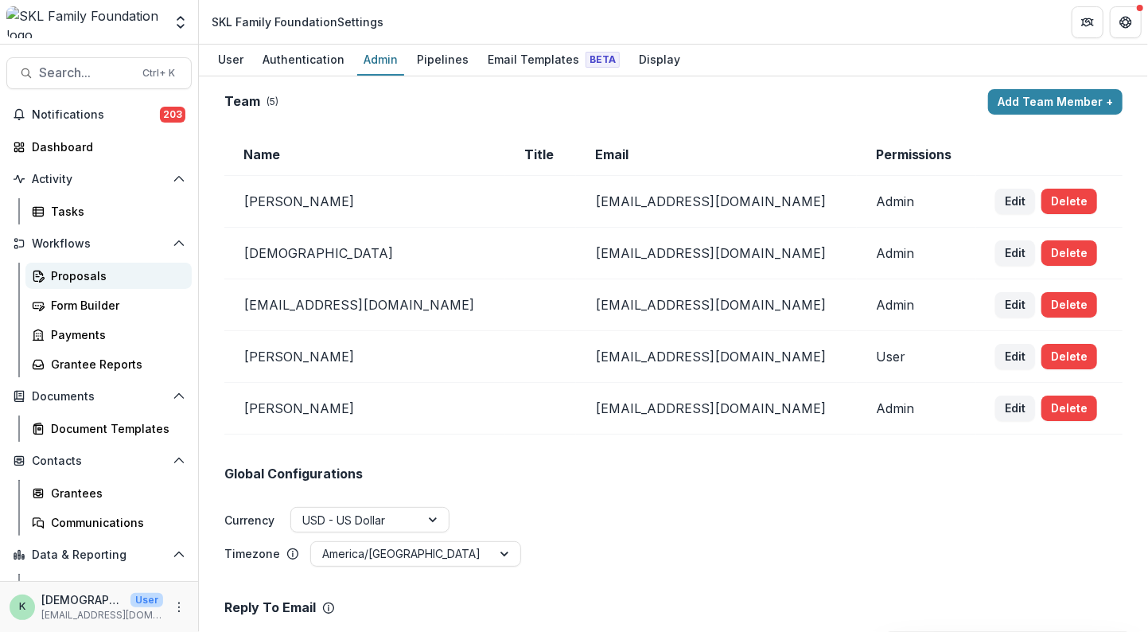
click at [78, 280] on div "Proposals" at bounding box center [115, 275] width 128 height 17
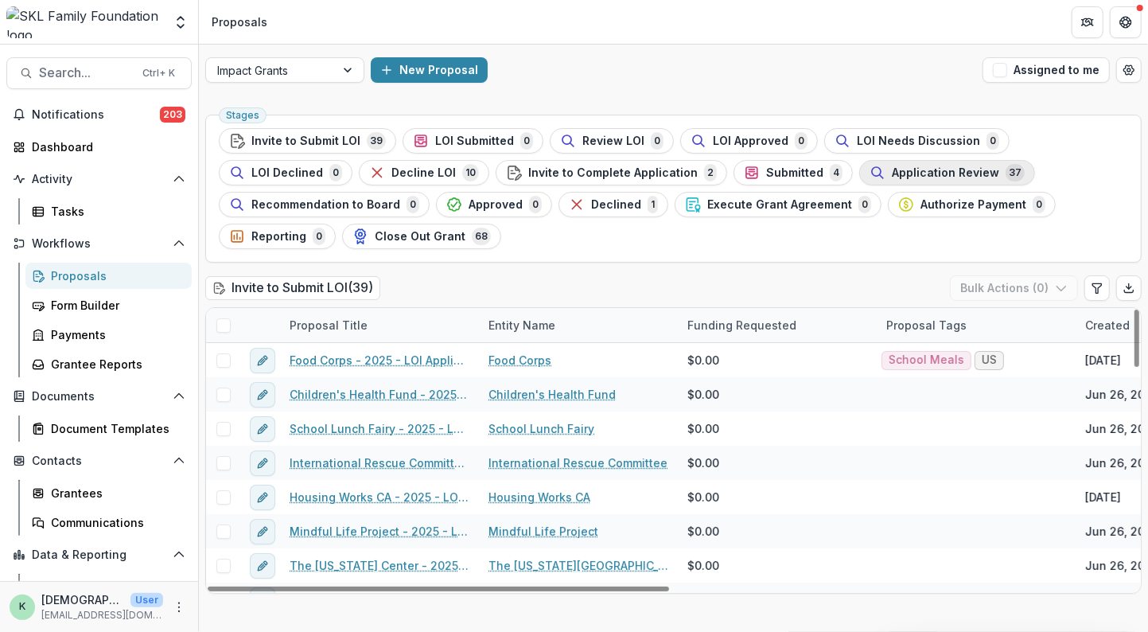
click at [892, 169] on span "Application Review" at bounding box center [945, 173] width 107 height 14
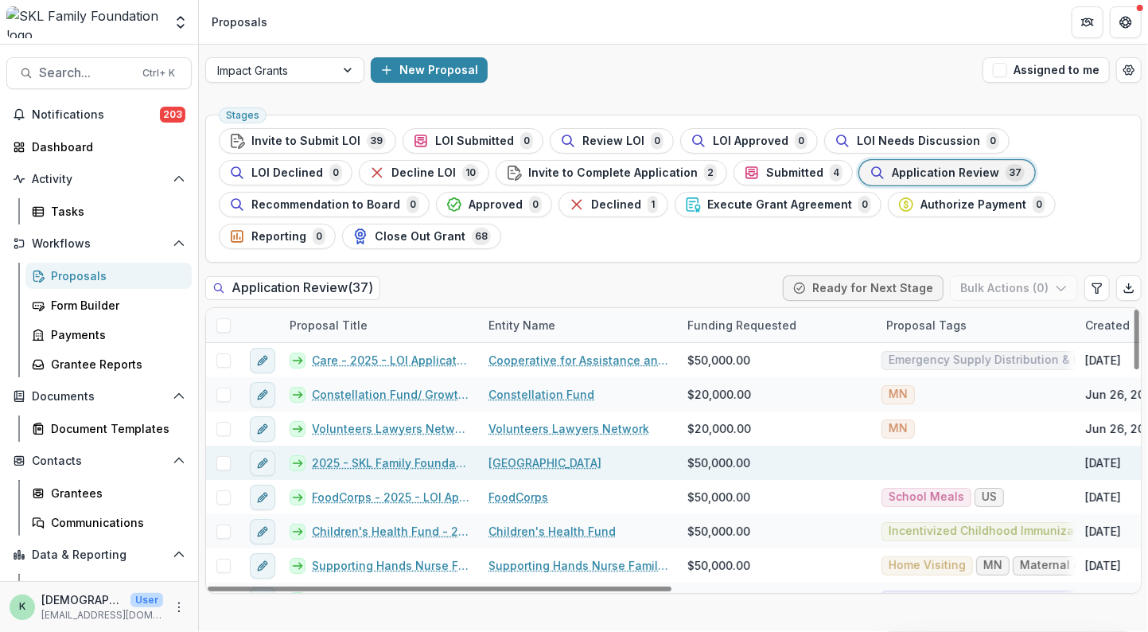
click at [390, 454] on link "2025 - SKL Family Foundation Grant Application" at bounding box center [390, 462] width 157 height 17
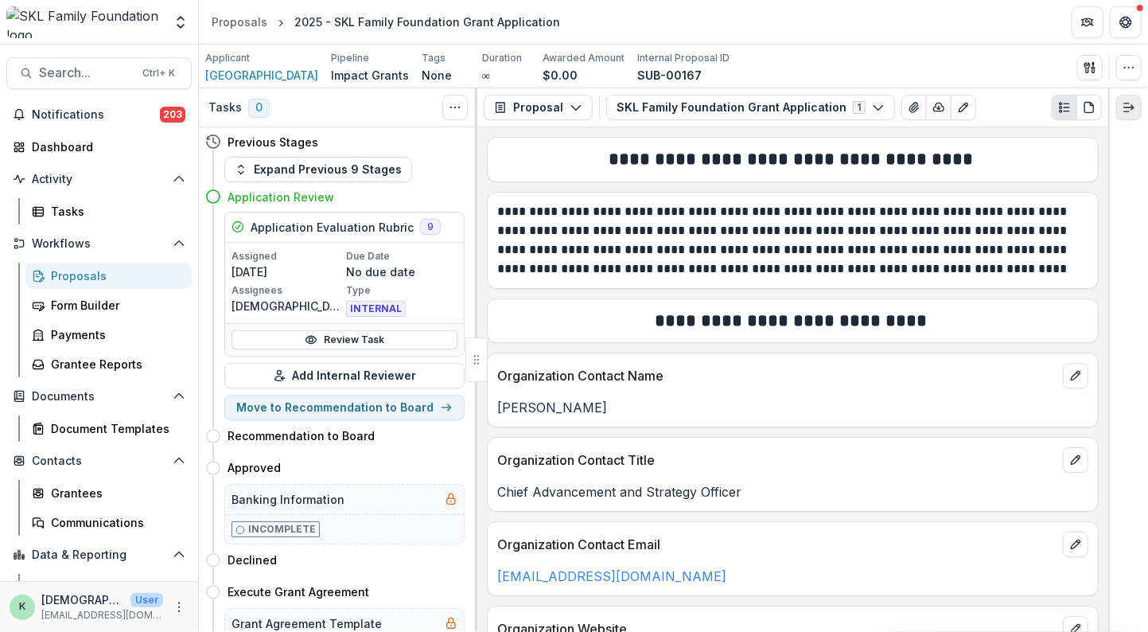
click at [1129, 105] on icon "Expand right" at bounding box center [1128, 107] width 13 height 13
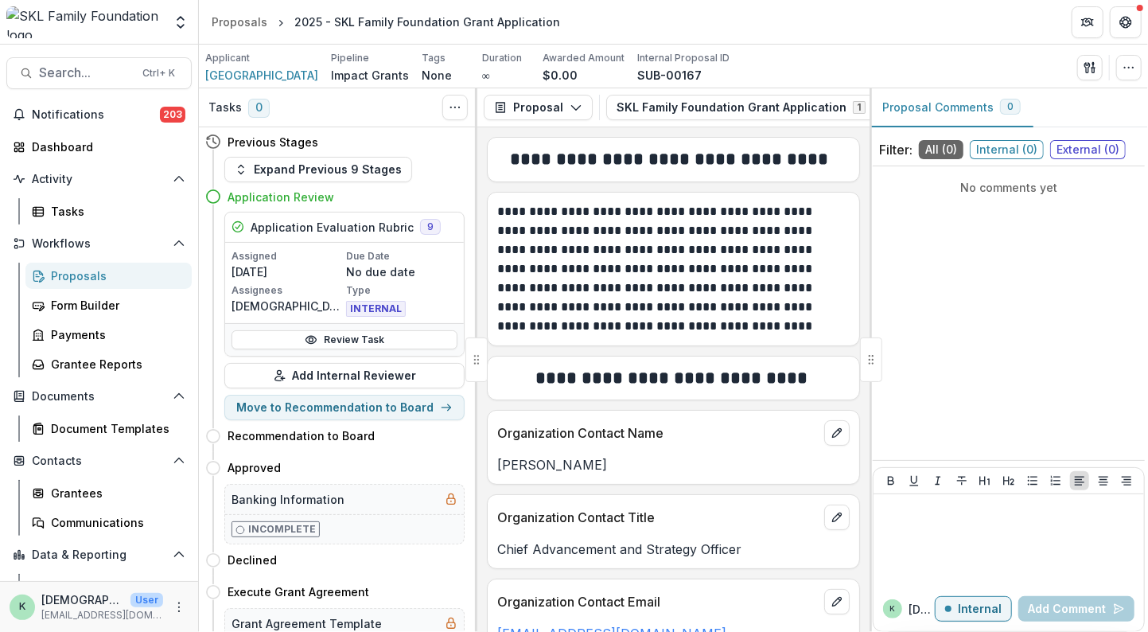
click at [1019, 150] on span "Internal ( 0 )" at bounding box center [1007, 149] width 74 height 19
click at [952, 109] on button "Proposal Comments 0" at bounding box center [951, 107] width 164 height 39
click at [810, 104] on button "SKL Family Foundation Grant Application 1" at bounding box center [750, 107] width 289 height 25
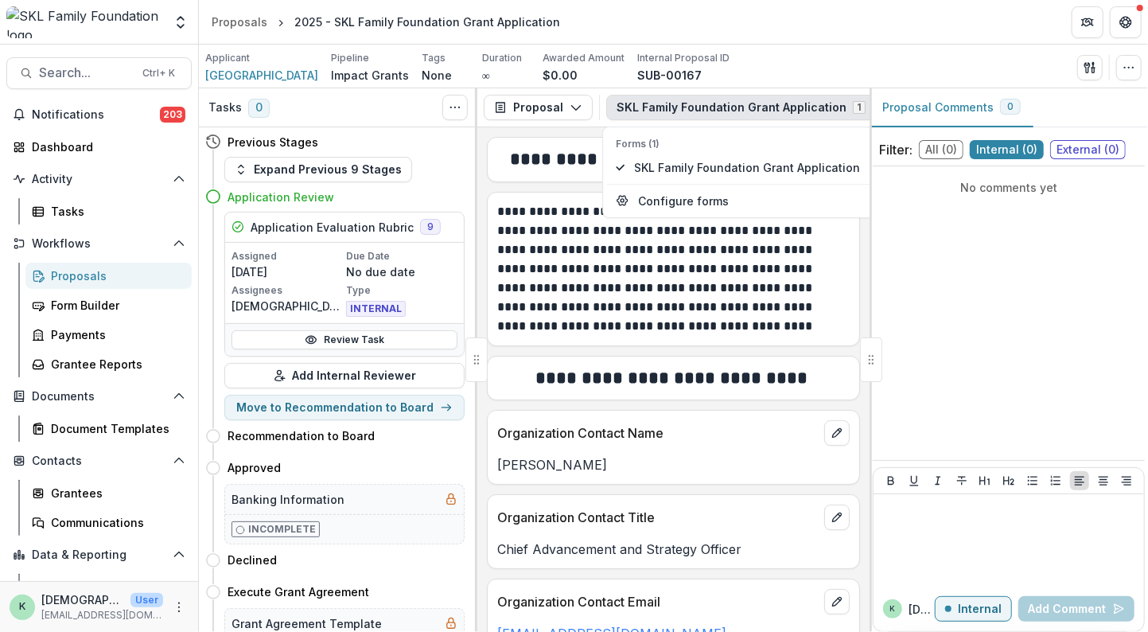
click at [810, 104] on button "SKL Family Foundation Grant Application 1" at bounding box center [750, 107] width 289 height 25
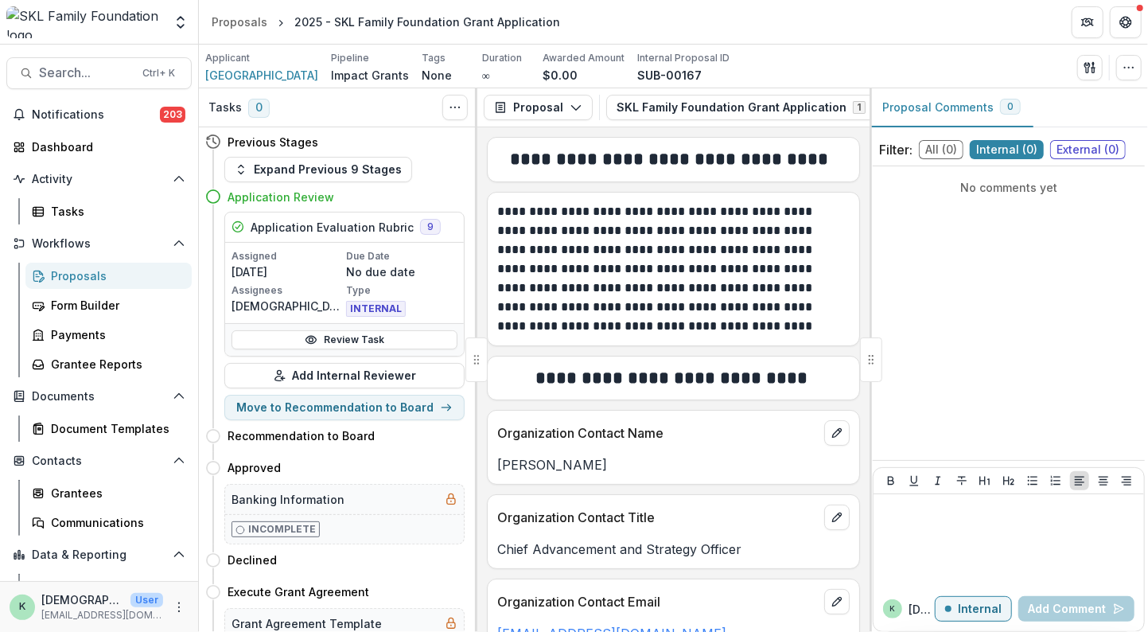
click at [1075, 113] on div "Proposal Comments 0" at bounding box center [1008, 107] width 278 height 39
click at [1086, 148] on span "External ( 0 )" at bounding box center [1088, 149] width 76 height 19
click at [1145, 243] on div "Filter: All ( 0 ) Internal ( 0 ) External ( 0 ) No comments yet k kristen Exter…" at bounding box center [1008, 383] width 278 height 498
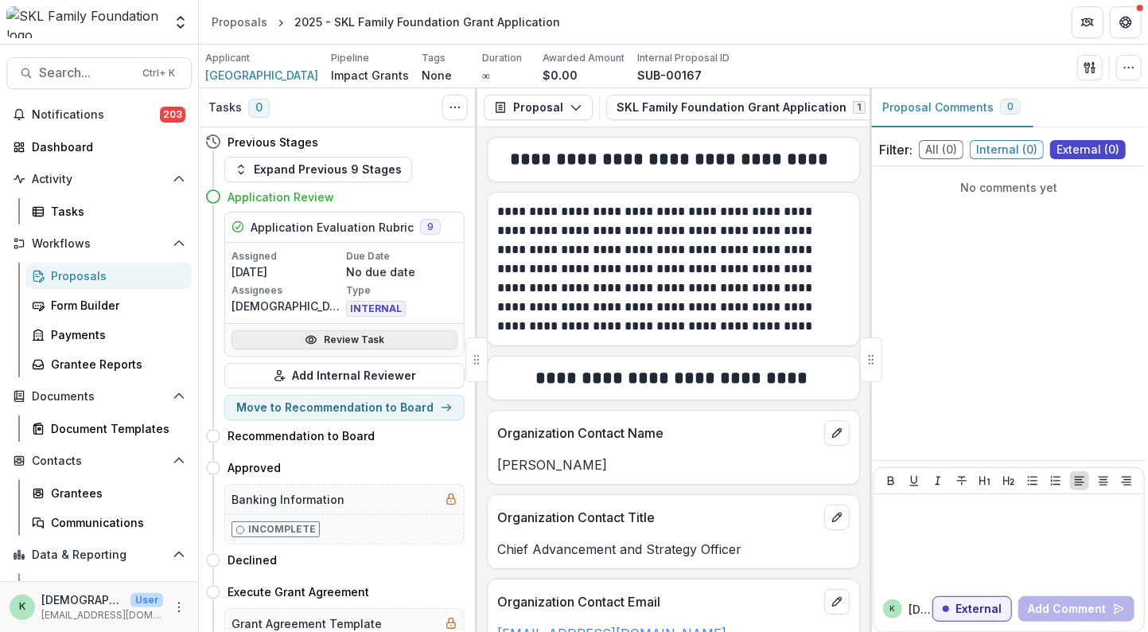
click at [360, 336] on link "Review Task" at bounding box center [344, 339] width 226 height 19
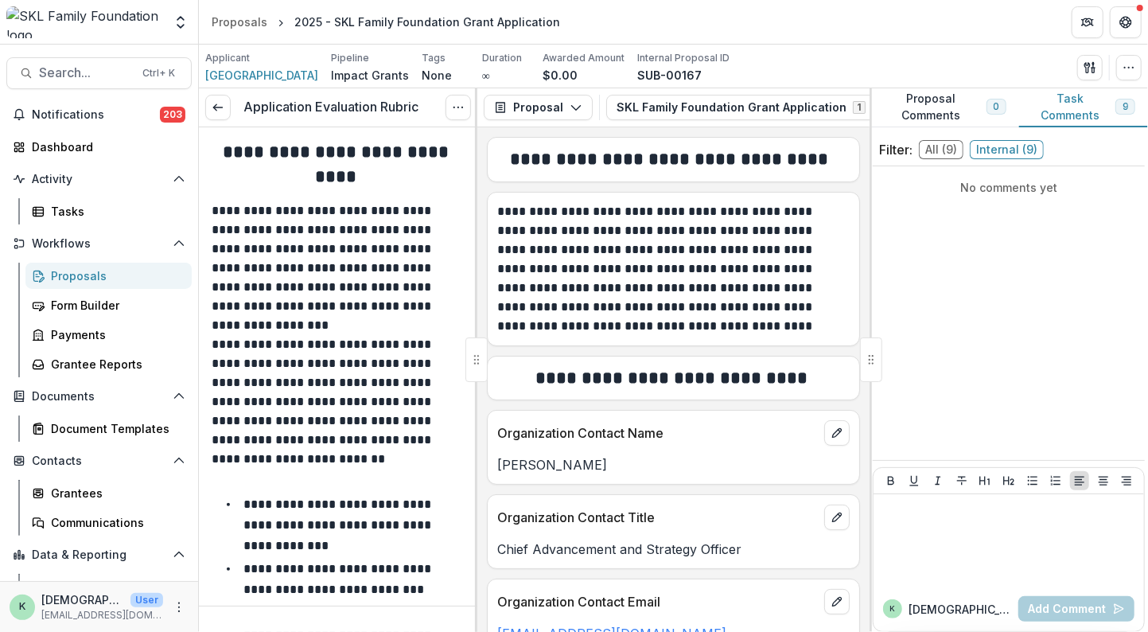
click at [1056, 99] on button "Task Comments 9" at bounding box center [1083, 107] width 129 height 39
click at [947, 114] on button "Proposal Comments 0" at bounding box center [944, 107] width 150 height 39
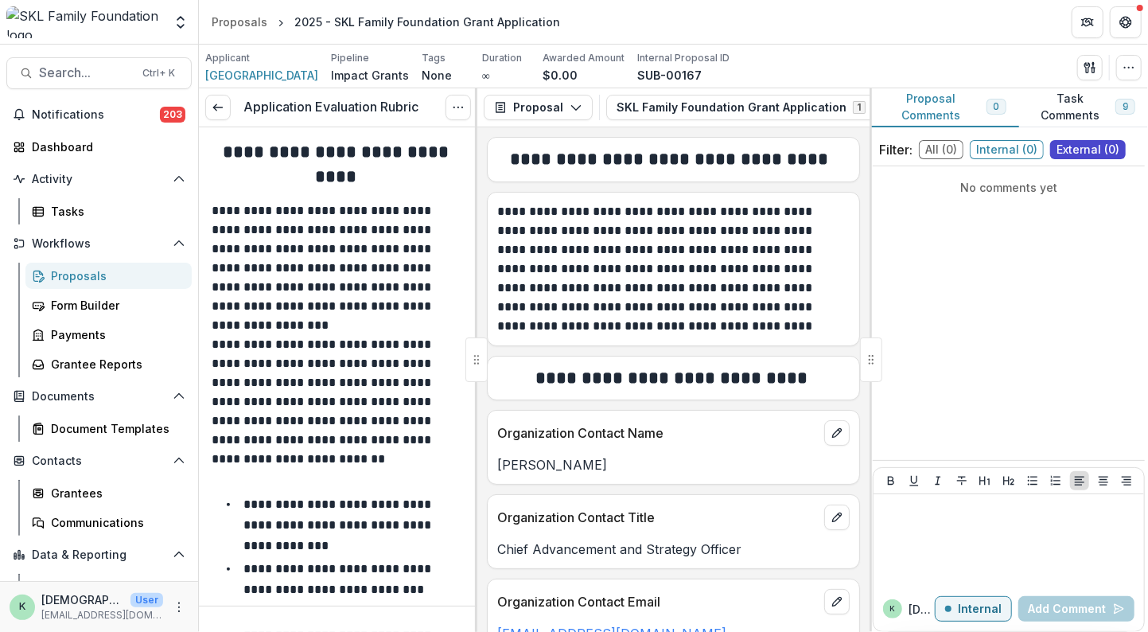
click at [1064, 107] on button "Task Comments 9" at bounding box center [1083, 107] width 129 height 39
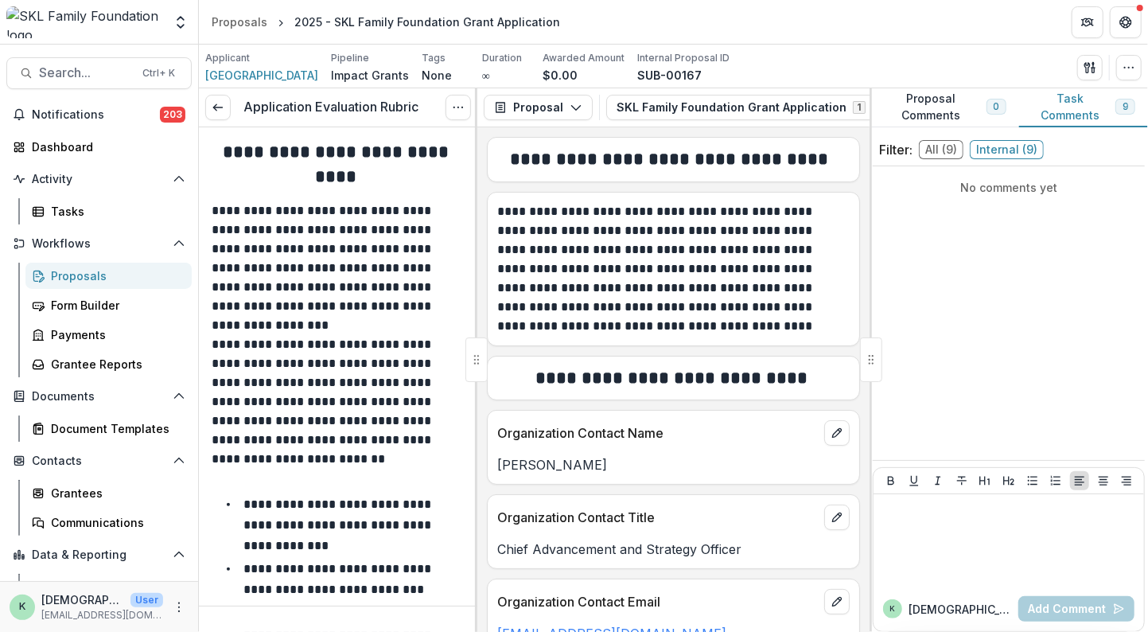
click at [939, 152] on span "All ( 9 )" at bounding box center [941, 149] width 45 height 19
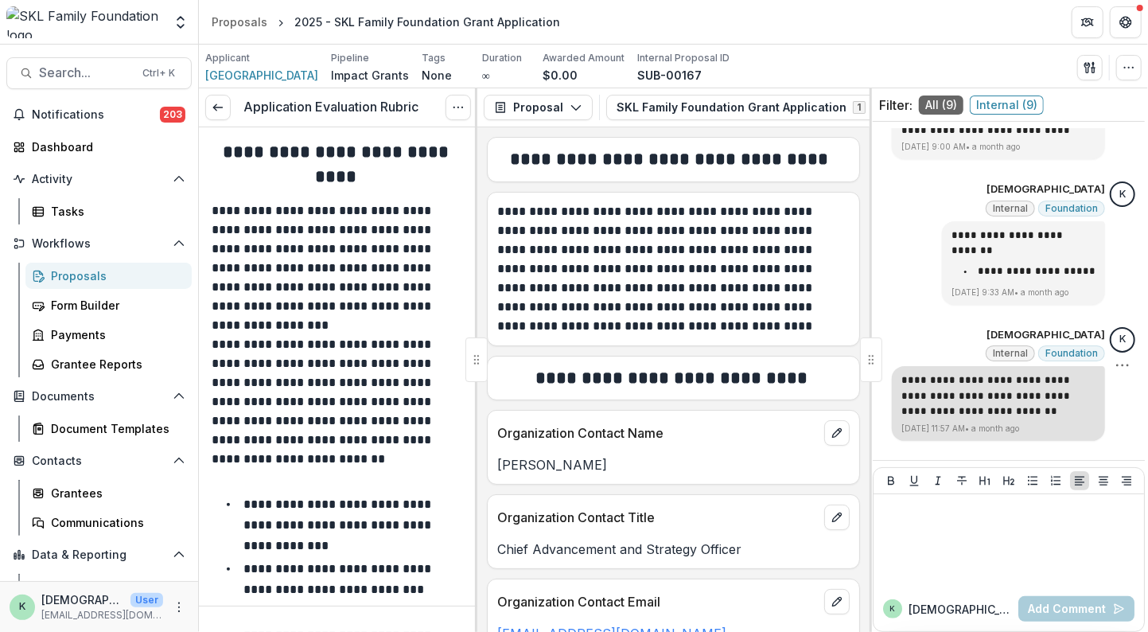
scroll to position [951, 0]
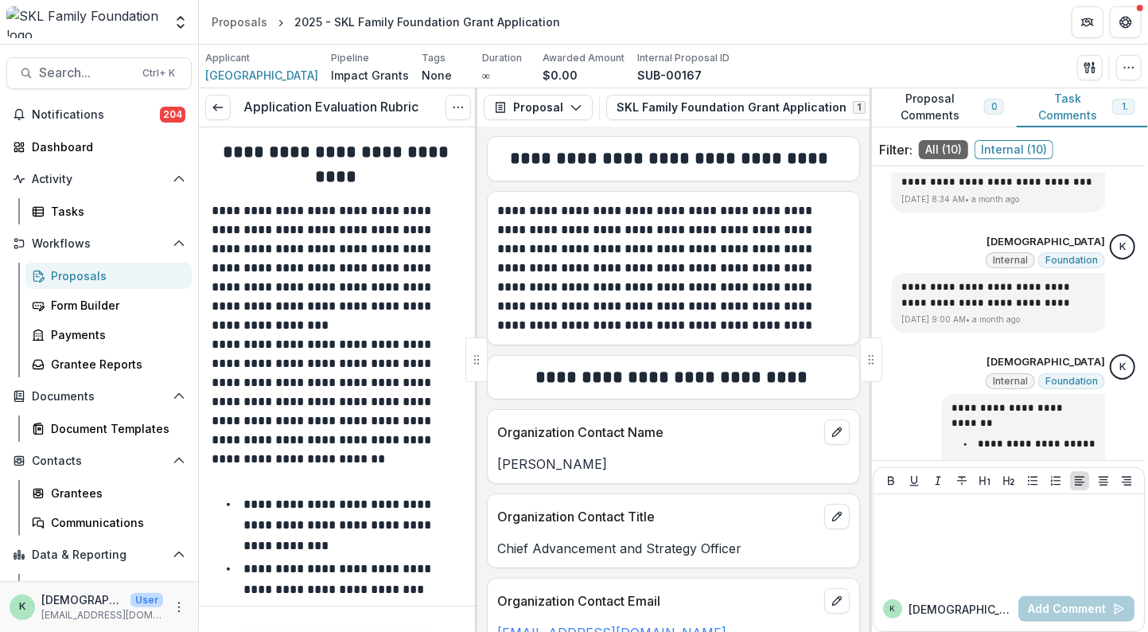
scroll to position [1072, 0]
